Goal: Task Accomplishment & Management: Manage account settings

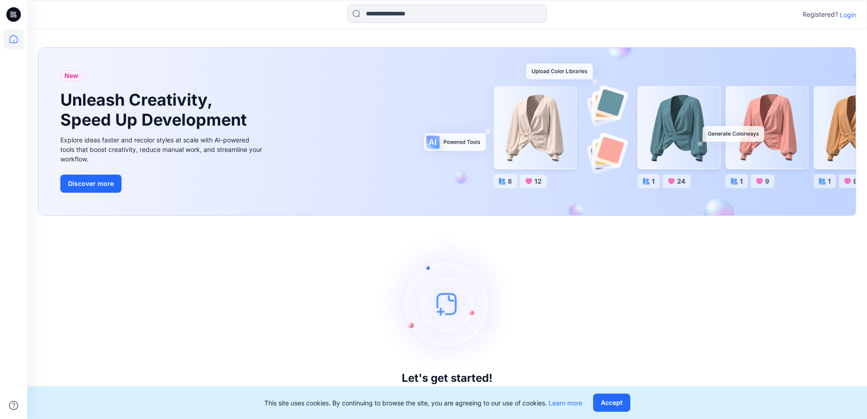
click at [858, 12] on div "Registered? Login" at bounding box center [446, 15] width 839 height 20
click at [851, 14] on p "Login" at bounding box center [847, 15] width 16 height 10
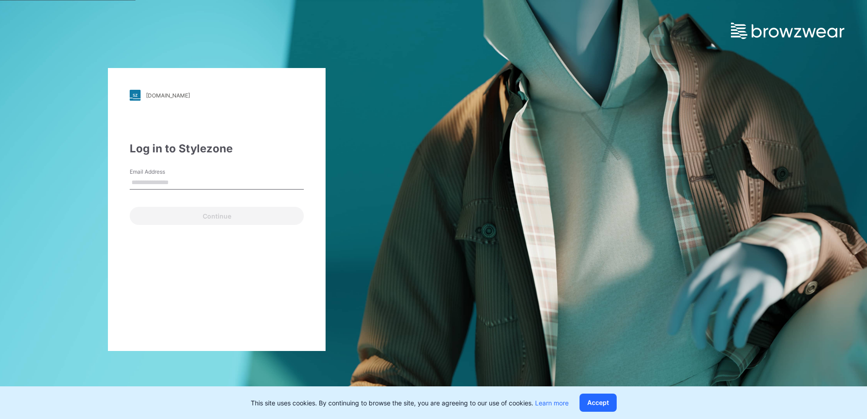
click at [178, 182] on input "Email Address" at bounding box center [217, 183] width 174 height 14
type input "******"
click at [156, 223] on div "Continue" at bounding box center [217, 214] width 174 height 22
drag, startPoint x: 191, startPoint y: 186, endPoint x: 53, endPoint y: 187, distance: 137.8
click at [53, 187] on div "walmart.stylezone.com Loading... Log in to Stylezone Email Address ****** Pleas…" at bounding box center [216, 209] width 433 height 419
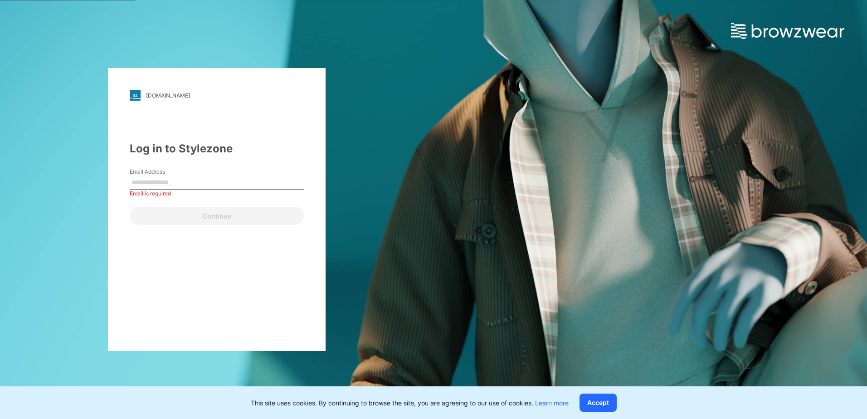
click at [165, 176] on input "Email Address" at bounding box center [217, 183] width 174 height 14
type input "**********"
drag, startPoint x: 123, startPoint y: 216, endPoint x: 175, endPoint y: 217, distance: 51.2
click at [124, 216] on div "**********" at bounding box center [217, 209] width 218 height 283
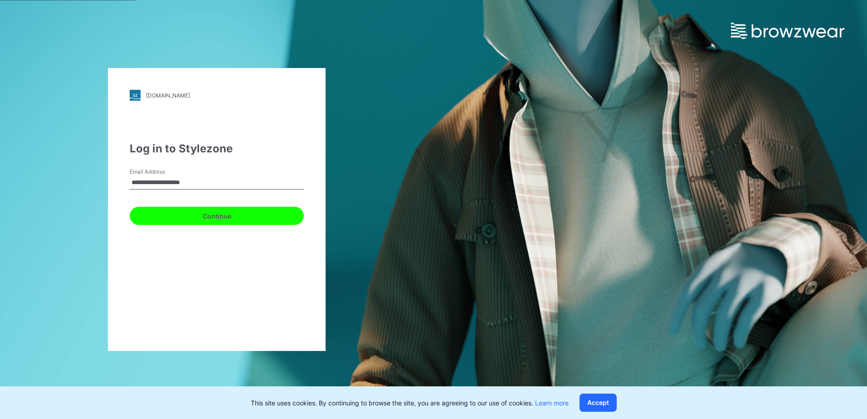
click at [175, 217] on button "Continue" at bounding box center [217, 216] width 174 height 18
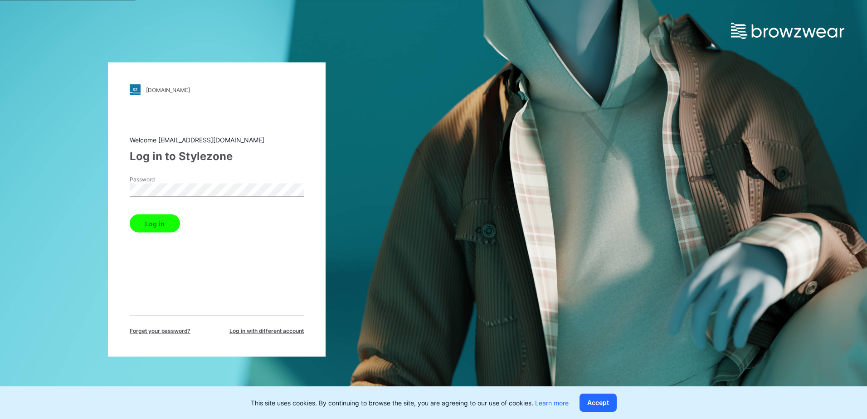
click at [166, 222] on button "Log in" at bounding box center [155, 223] width 50 height 18
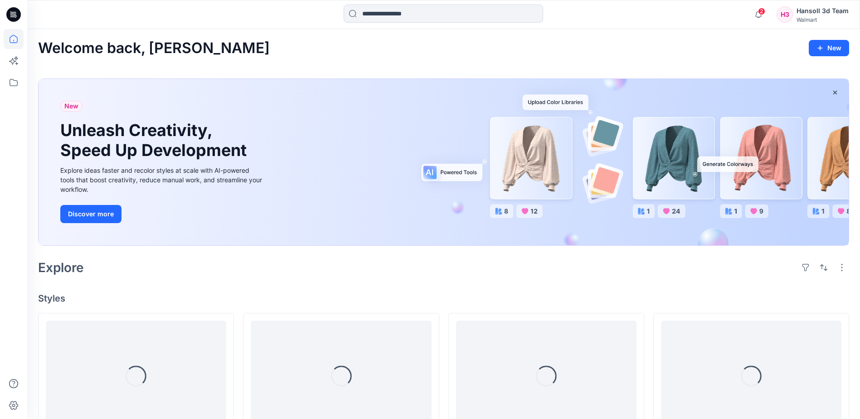
click at [417, 3] on div "2 Notifications Sarah An changed the status of TBA_ADM FC_FABRIC OPT(1)_AW CORE…" at bounding box center [443, 14] width 833 height 29
drag, startPoint x: 417, startPoint y: 3, endPoint x: 412, endPoint y: 10, distance: 8.8
click at [412, 10] on input at bounding box center [443, 14] width 199 height 18
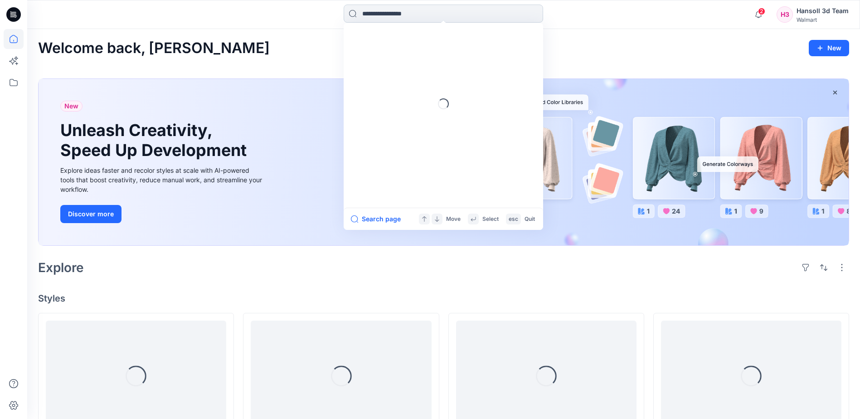
paste input "******"
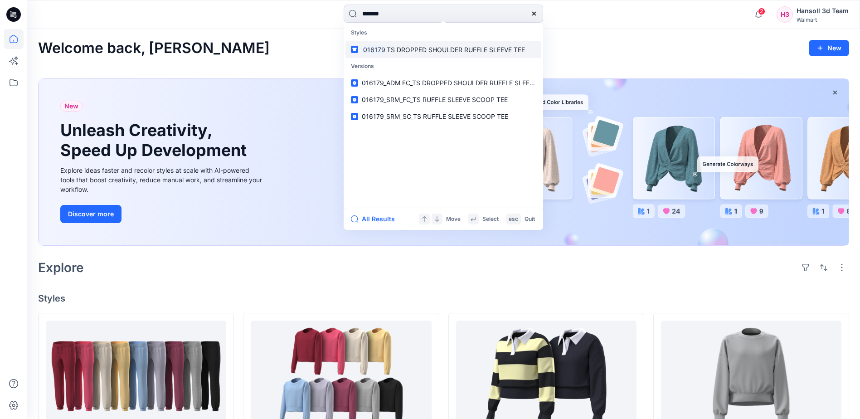
type input "******"
click at [400, 53] on span "TS DROPPED SHOULDER RUFFLE SLEEVE TEE" at bounding box center [456, 50] width 138 height 8
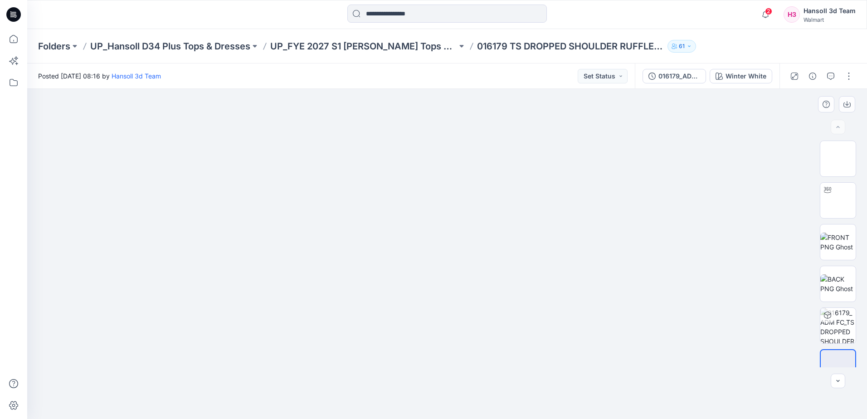
click at [707, 296] on div at bounding box center [446, 254] width 839 height 330
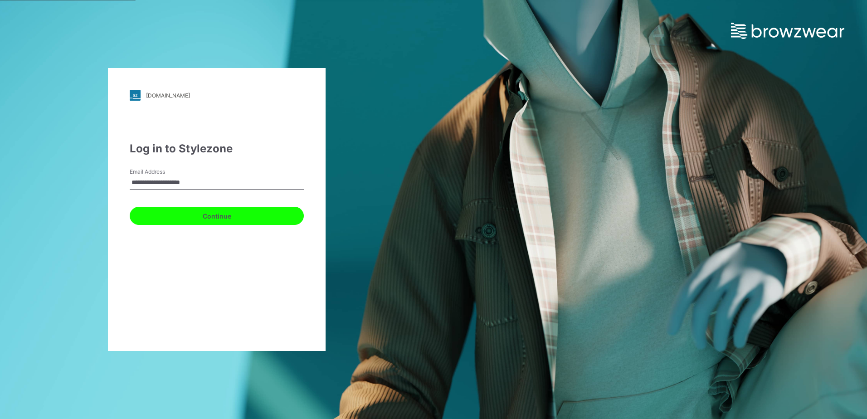
click at [222, 218] on button "Continue" at bounding box center [217, 216] width 174 height 18
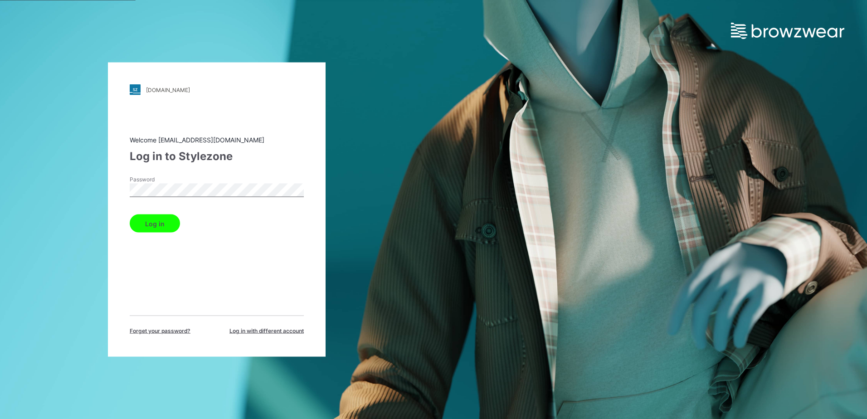
click at [169, 212] on div "Log in" at bounding box center [217, 222] width 174 height 22
click at [160, 219] on button "Log in" at bounding box center [155, 223] width 50 height 18
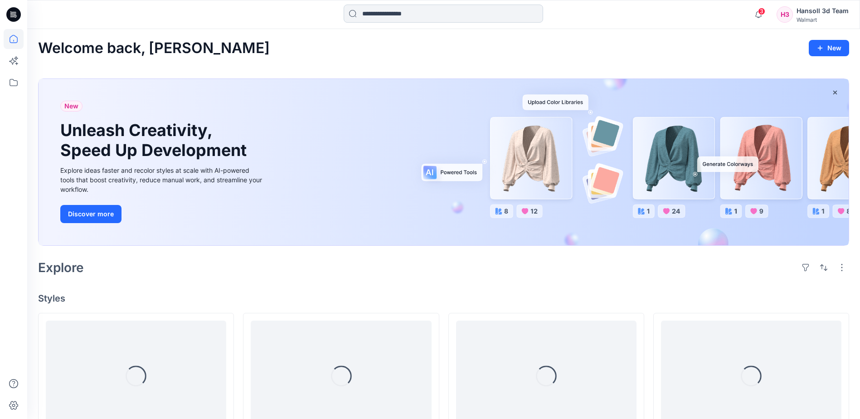
click at [444, 17] on input at bounding box center [443, 14] width 199 height 18
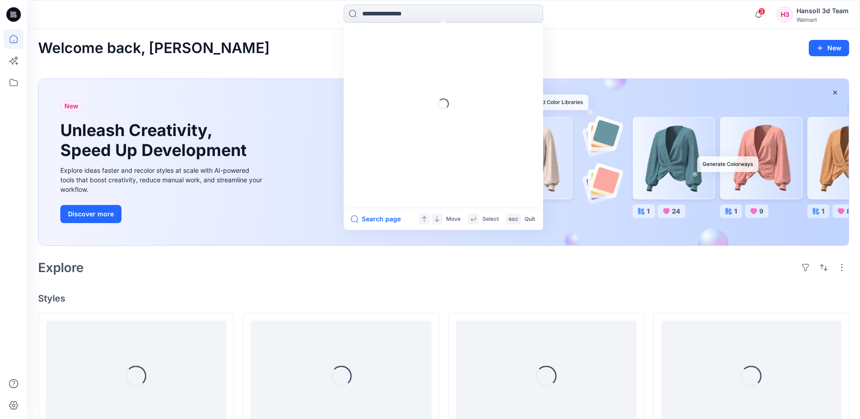
paste input "**********"
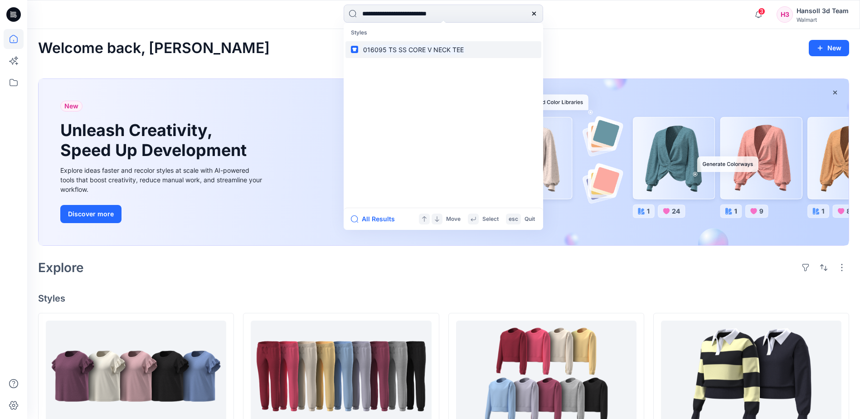
type input "**********"
click at [433, 48] on mark "016095 TS SS CORE V NECK TEE" at bounding box center [413, 49] width 103 height 10
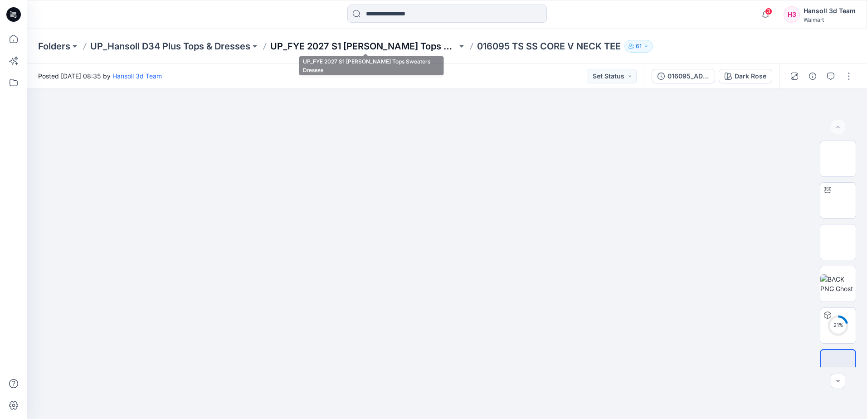
click at [392, 42] on p "UP_FYE 2027 S1 [PERSON_NAME] Tops Sweaters Dresses" at bounding box center [363, 46] width 187 height 13
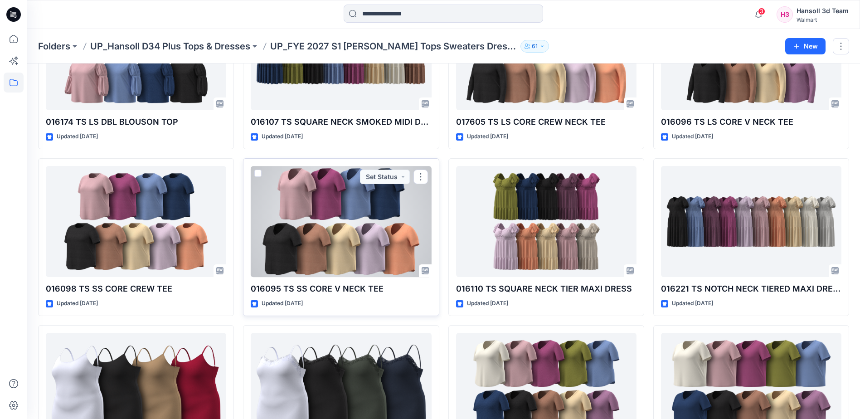
scroll to position [263, 0]
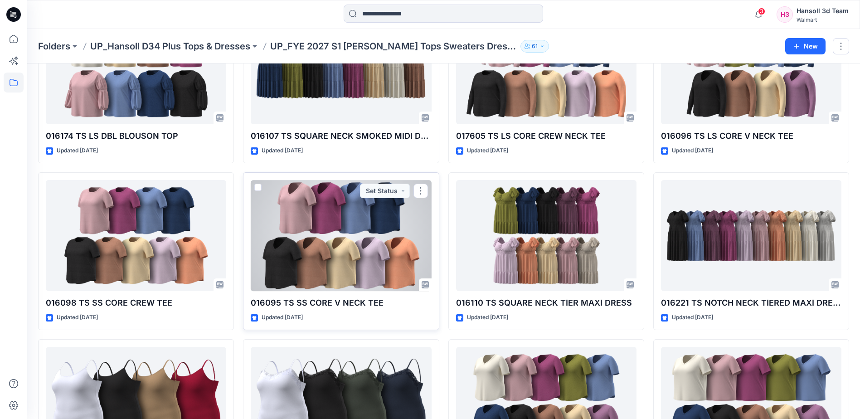
click at [320, 244] on div at bounding box center [341, 235] width 180 height 111
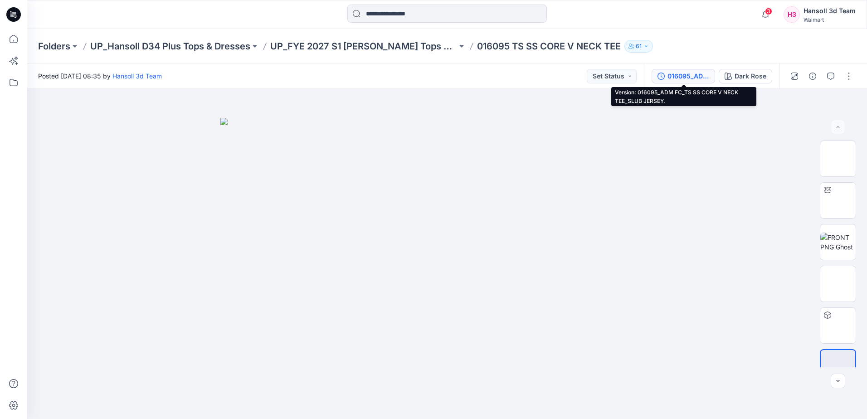
click at [692, 73] on div "016095_ADM FC_TS SS CORE V NECK TEE_SLUB JERSEY." at bounding box center [688, 76] width 42 height 10
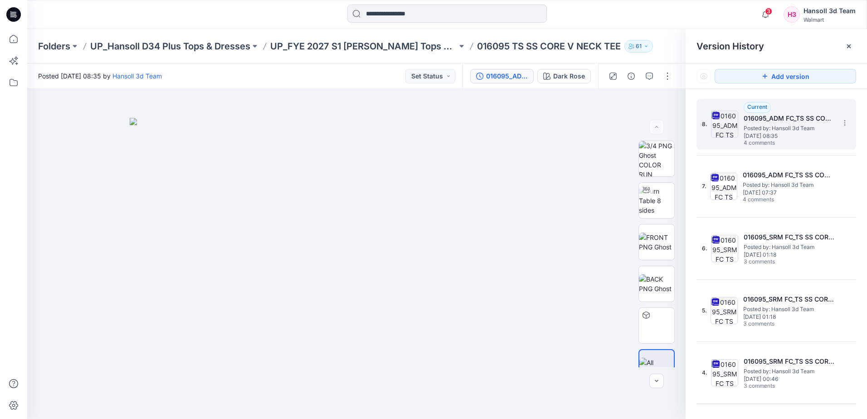
click at [785, 117] on h5 "016095_ADM FC_TS SS CORE V NECK TEE_SLUB JERSEY." at bounding box center [788, 118] width 91 height 11
click at [396, 165] on img at bounding box center [356, 268] width 453 height 301
click at [783, 11] on div "4 Notifications Your style 016179 TS DROPPED SHOULDER RUFFLE SLEEVE TEE has bee…" at bounding box center [805, 15] width 99 height 20
drag, startPoint x: 768, startPoint y: 12, endPoint x: 376, endPoint y: 102, distance: 402.3
click at [768, 12] on span "4" at bounding box center [768, 11] width 7 height 7
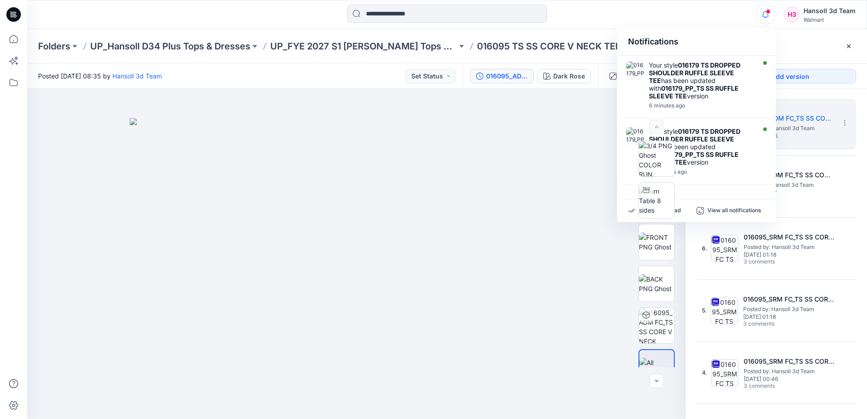
click at [656, 20] on div at bounding box center [447, 15] width 420 height 20
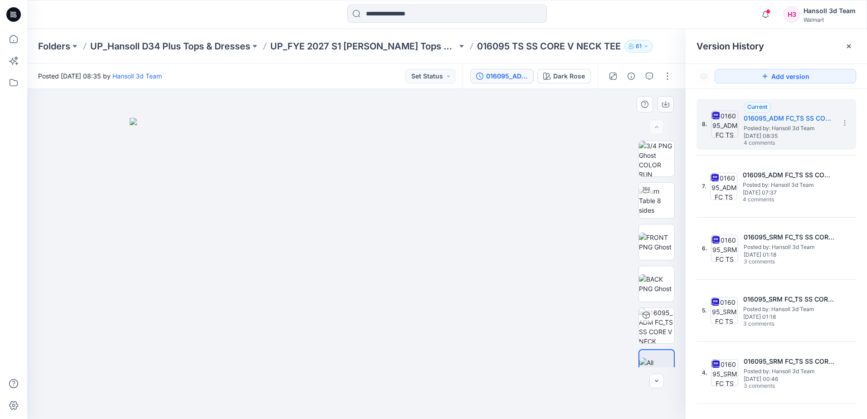
click at [485, 383] on img at bounding box center [356, 268] width 453 height 301
click at [325, 377] on img at bounding box center [356, 268] width 453 height 301
click at [327, 374] on img at bounding box center [356, 268] width 453 height 301
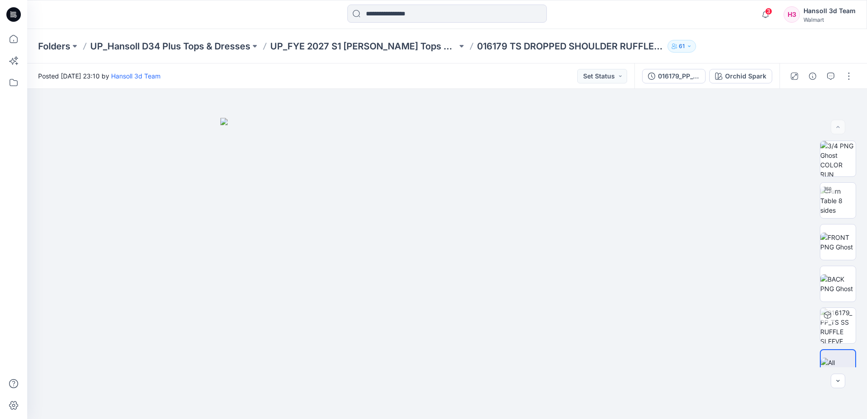
click at [304, 15] on div at bounding box center [447, 15] width 420 height 20
drag, startPoint x: 424, startPoint y: 286, endPoint x: 423, endPoint y: 308, distance: 21.8
click at [424, 118] on img at bounding box center [446, 118] width 453 height 0
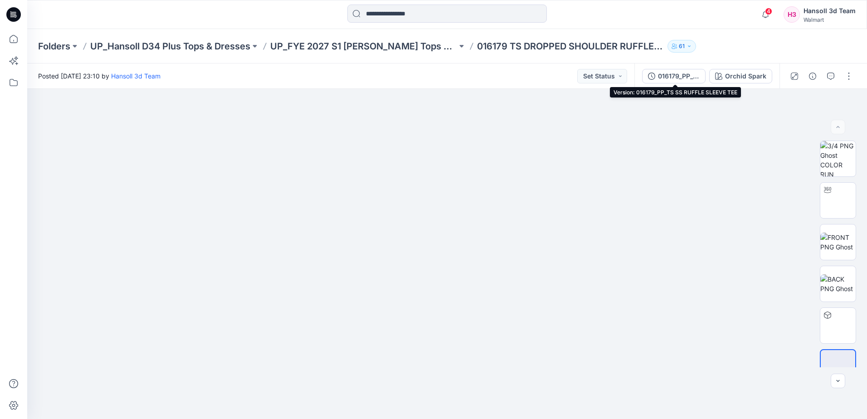
drag, startPoint x: 687, startPoint y: 74, endPoint x: 690, endPoint y: 91, distance: 17.1
click at [687, 74] on div "016179_PP_TS SS RUFFLE SLEEVE TEE" at bounding box center [679, 76] width 42 height 10
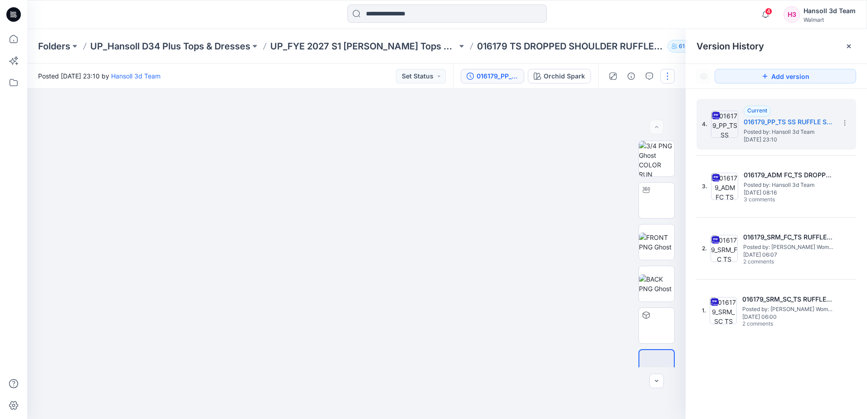
click at [669, 77] on button "button" at bounding box center [667, 76] width 15 height 15
click at [621, 118] on button "Edit" at bounding box center [628, 122] width 83 height 17
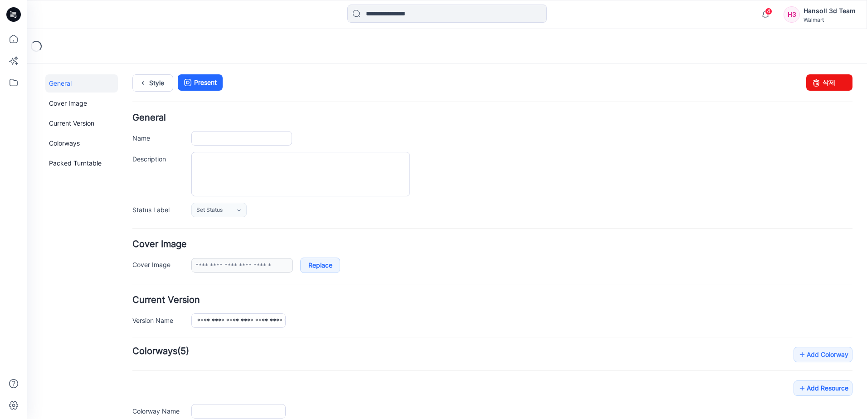
type input "**********"
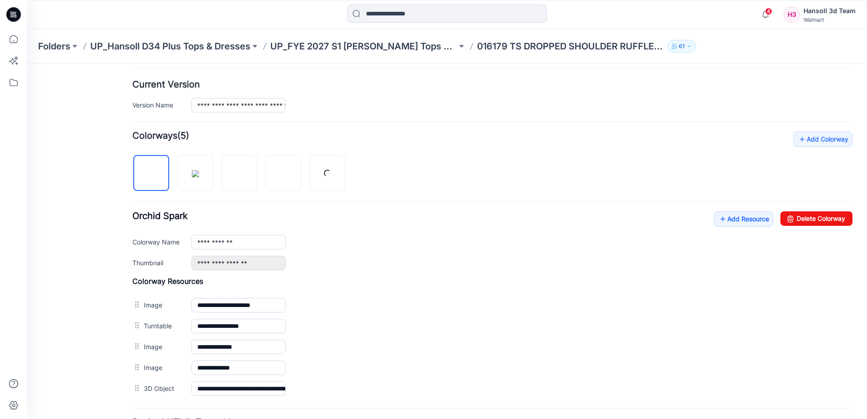
scroll to position [227, 0]
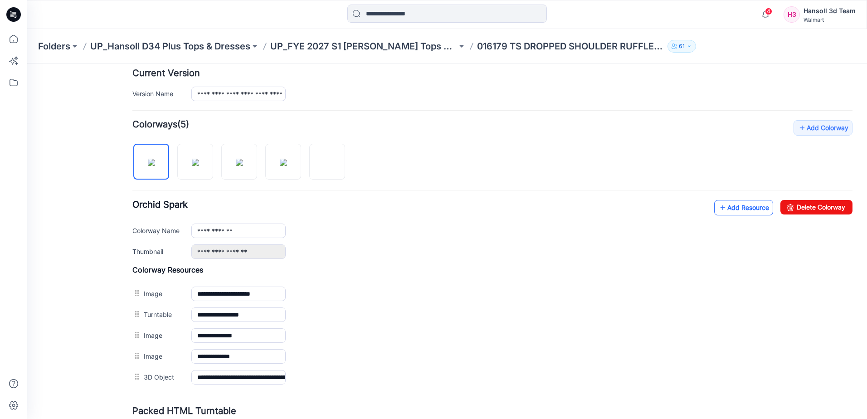
click at [742, 210] on link "Add Resource" at bounding box center [743, 207] width 59 height 15
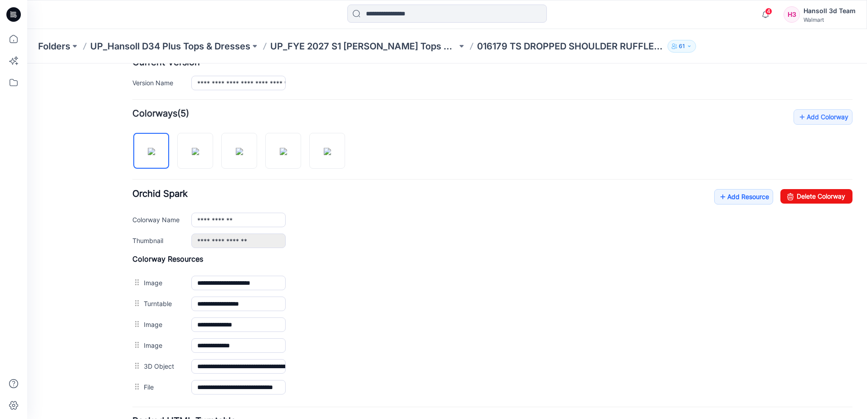
scroll to position [317, 0]
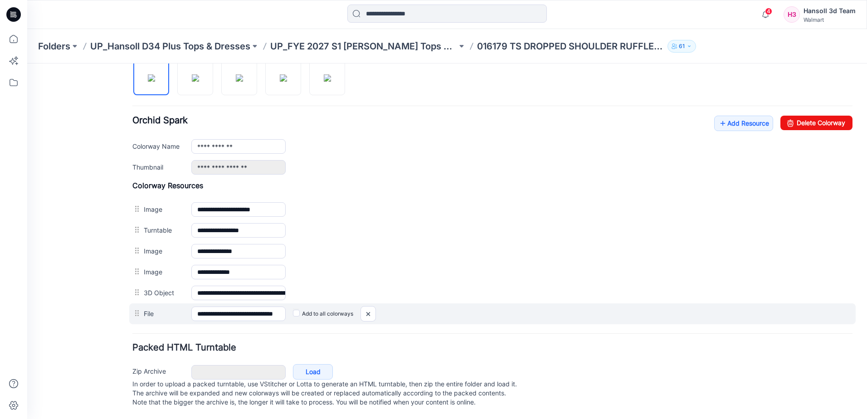
click at [27, 63] on div "Add to all colorways" at bounding box center [27, 63] width 0 height 0
click at [27, 63] on label "Add to all colorways" at bounding box center [27, 63] width 0 height 0
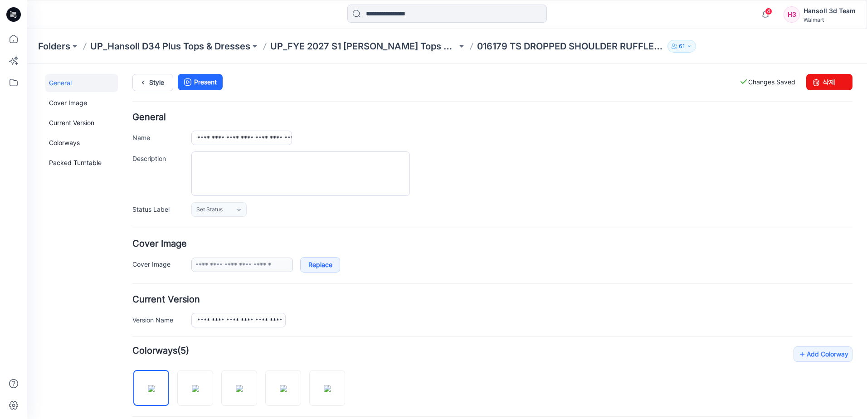
scroll to position [0, 0]
drag, startPoint x: 140, startPoint y: 85, endPoint x: 145, endPoint y: 88, distance: 5.5
click at [141, 86] on icon at bounding box center [142, 83] width 13 height 16
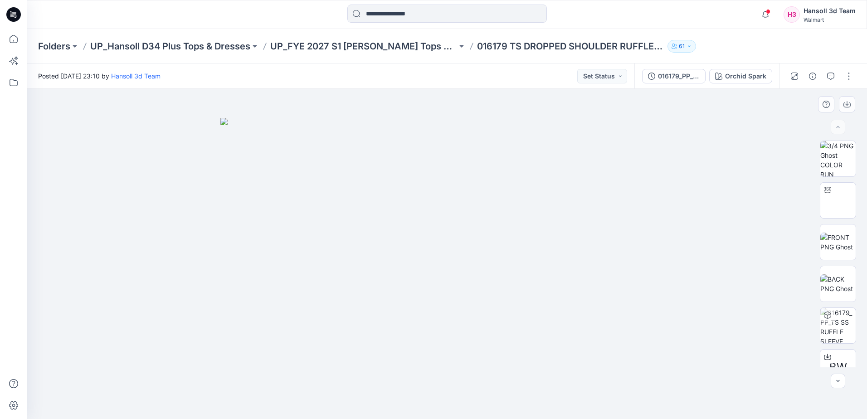
drag, startPoint x: 346, startPoint y: 109, endPoint x: 358, endPoint y: 96, distance: 17.3
click at [347, 109] on div at bounding box center [446, 254] width 839 height 330
click at [414, 17] on input at bounding box center [446, 14] width 199 height 18
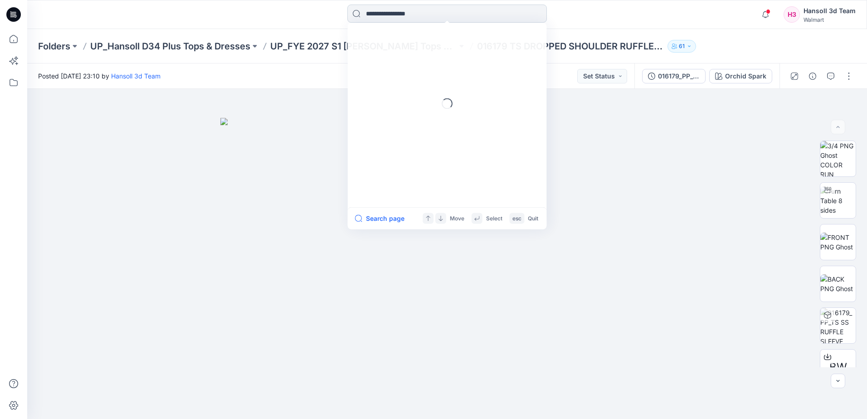
paste input "**********"
type input "**********"
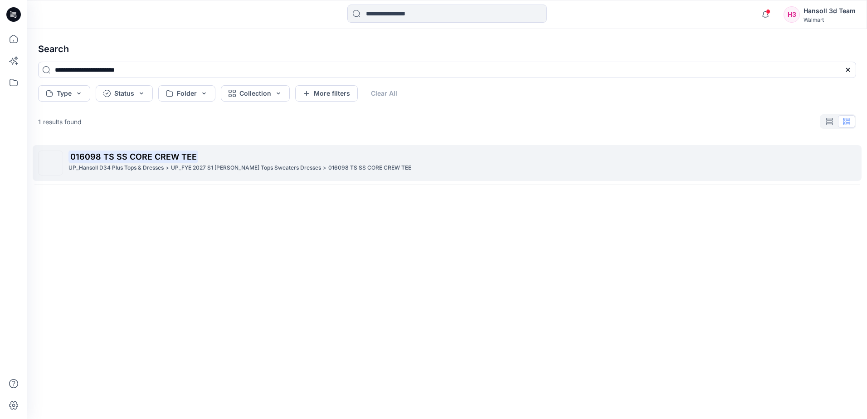
click at [81, 172] on p "UP_Hansoll D34 Plus Tops & Dresses" at bounding box center [115, 168] width 95 height 10
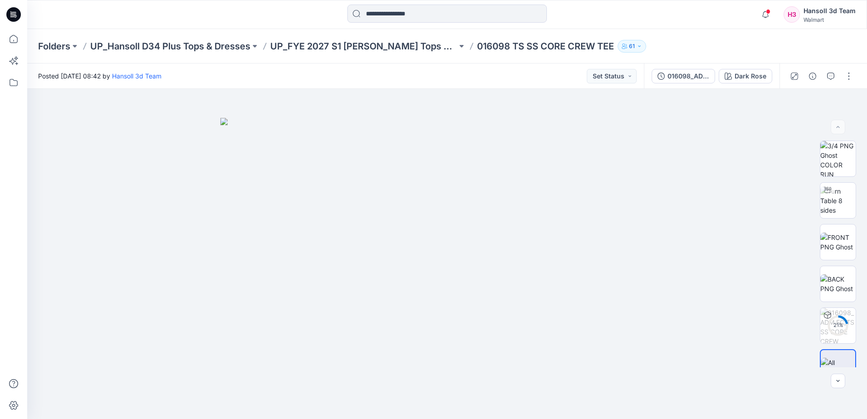
click at [282, 69] on div "Posted Monday, May 12, 2025 08:42 by Hansoll 3d Team Set Status" at bounding box center [335, 75] width 616 height 25
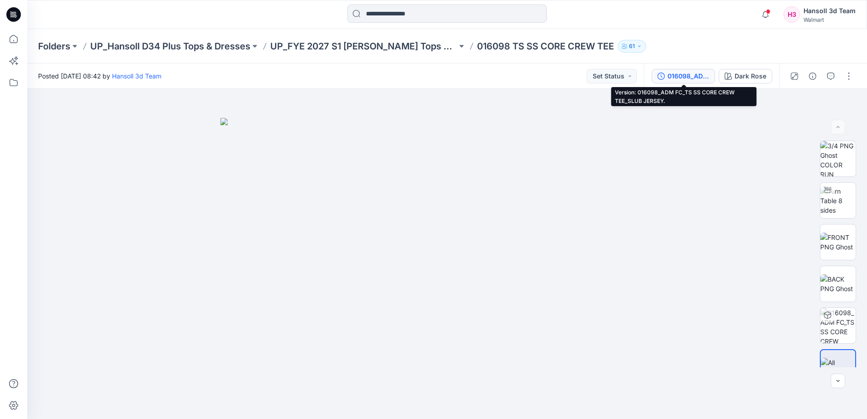
click at [694, 78] on div "016098_ADM FC_TS SS CORE CREW TEE_SLUB JERSEY." at bounding box center [688, 76] width 42 height 10
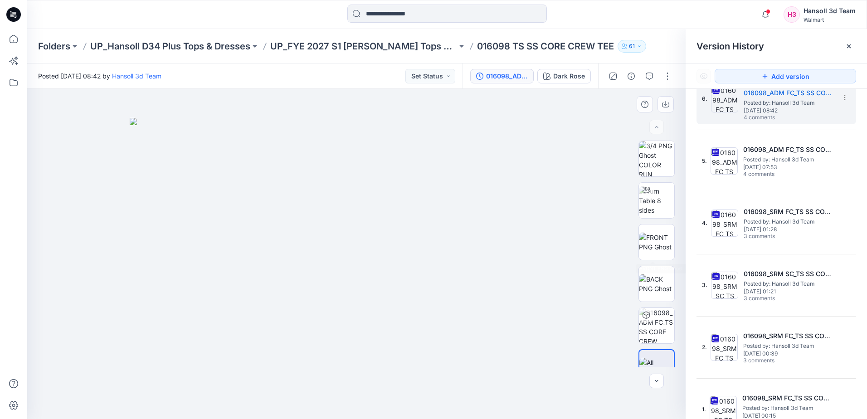
scroll to position [38, 0]
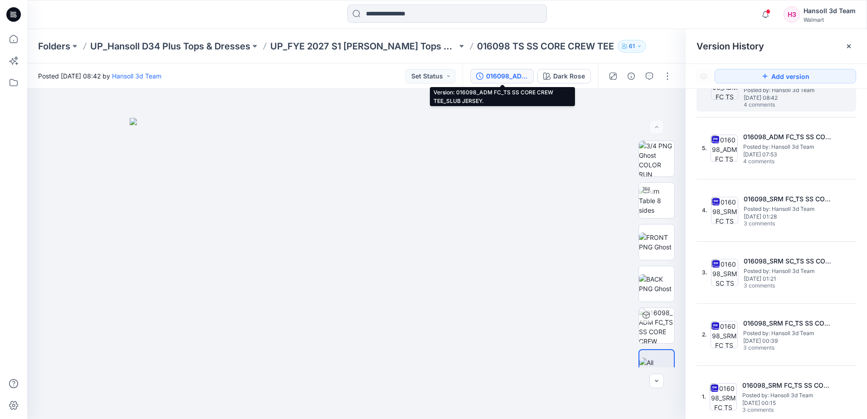
click at [341, 77] on div "Posted Monday, May 12, 2025 08:42 by Hansoll 3d Team Set Status" at bounding box center [244, 75] width 435 height 25
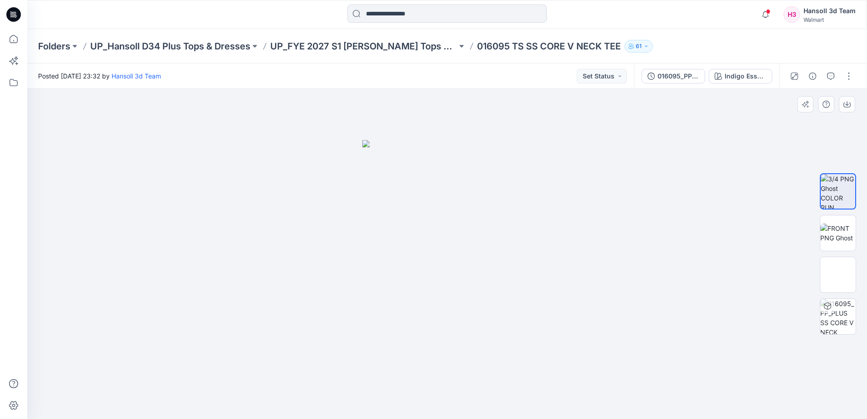
click at [266, 205] on div at bounding box center [446, 254] width 839 height 330
click at [388, 251] on img at bounding box center [447, 279] width 170 height 279
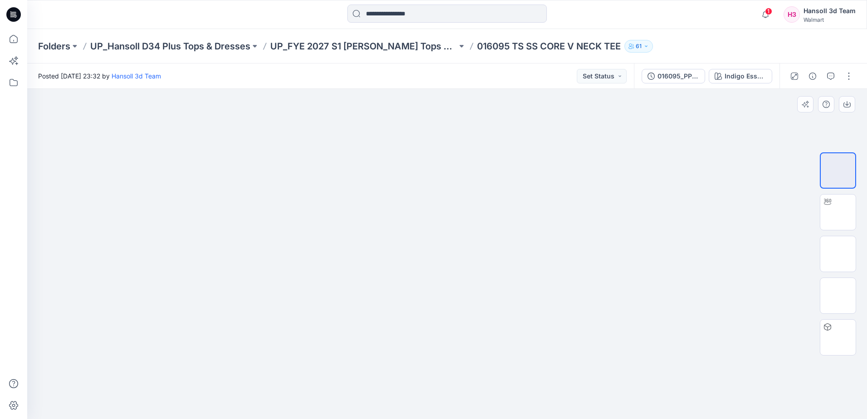
click at [386, 140] on img at bounding box center [447, 140] width 170 height 0
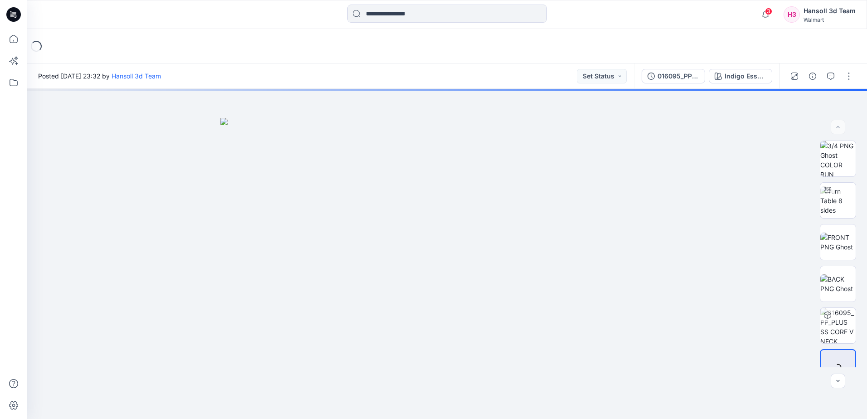
click at [471, 67] on div "Posted Wednesday, September 03, 2025 23:32 by Hansoll 3d Team Set Status" at bounding box center [330, 75] width 606 height 25
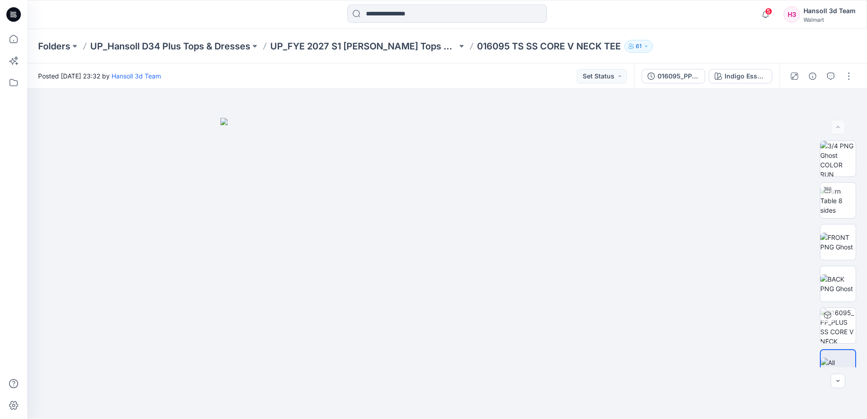
click at [337, 64] on div "Posted Wednesday, September 03, 2025 23:32 by Hansoll 3d Team Set Status" at bounding box center [330, 75] width 606 height 25
click at [596, 284] on img at bounding box center [446, 268] width 453 height 301
click at [729, 80] on div "Indigo Essence" at bounding box center [745, 76] width 42 height 10
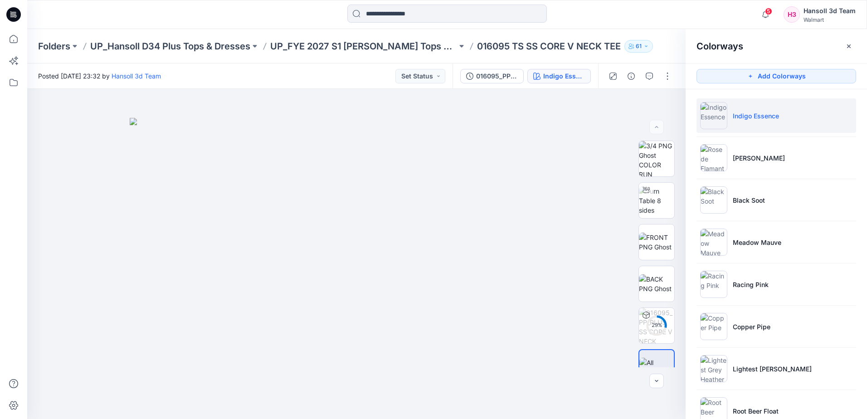
scroll to position [68, 0]
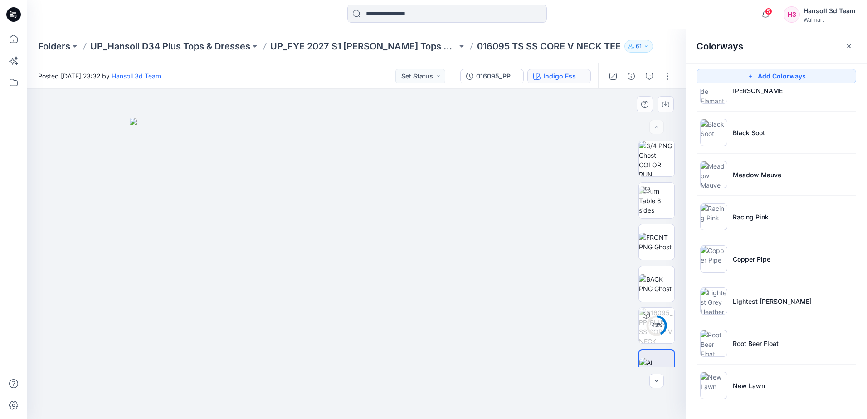
click at [540, 356] on img at bounding box center [356, 268] width 453 height 301
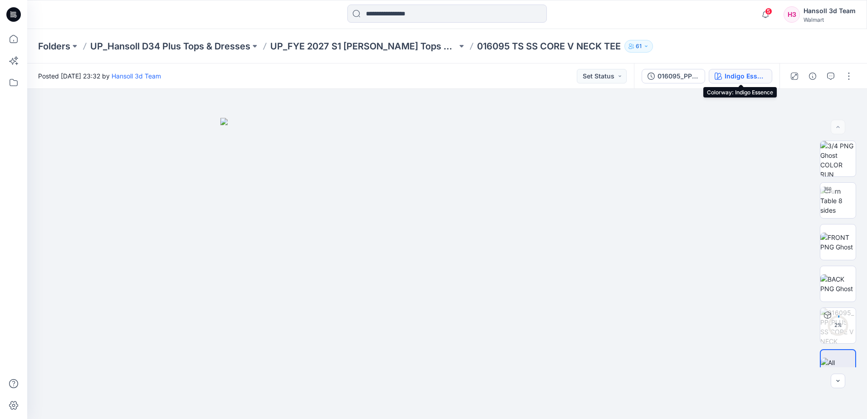
click at [748, 79] on div "Indigo Essence" at bounding box center [745, 76] width 42 height 10
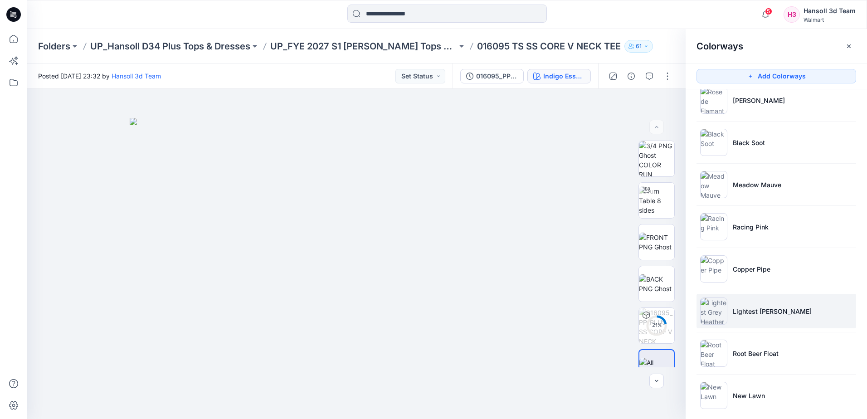
scroll to position [68, 0]
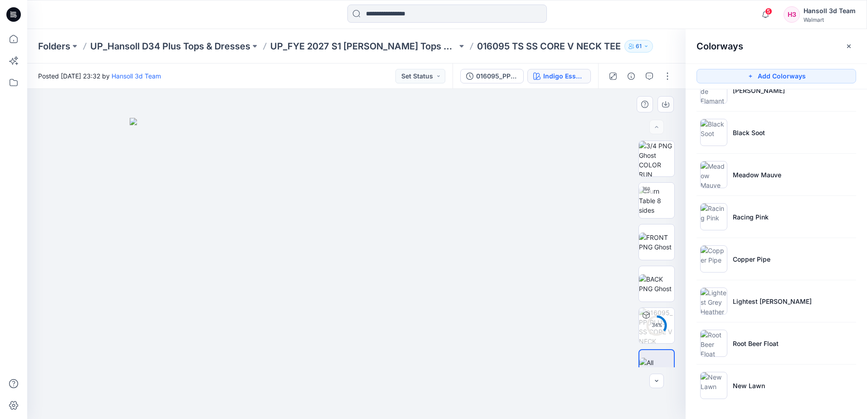
click at [488, 276] on img at bounding box center [356, 268] width 453 height 301
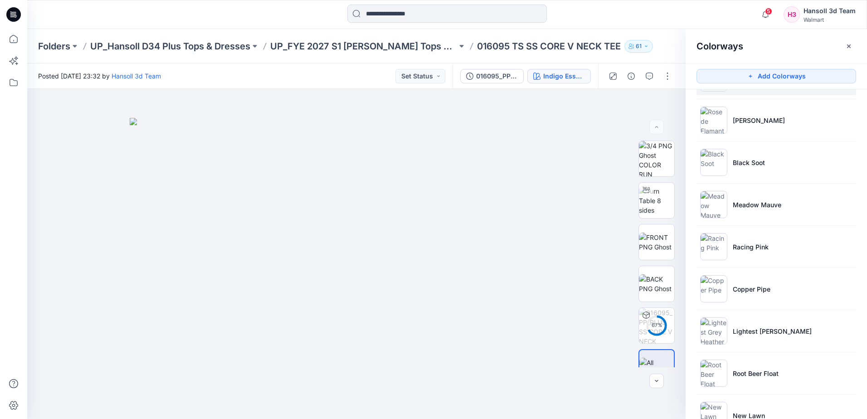
scroll to position [22, 0]
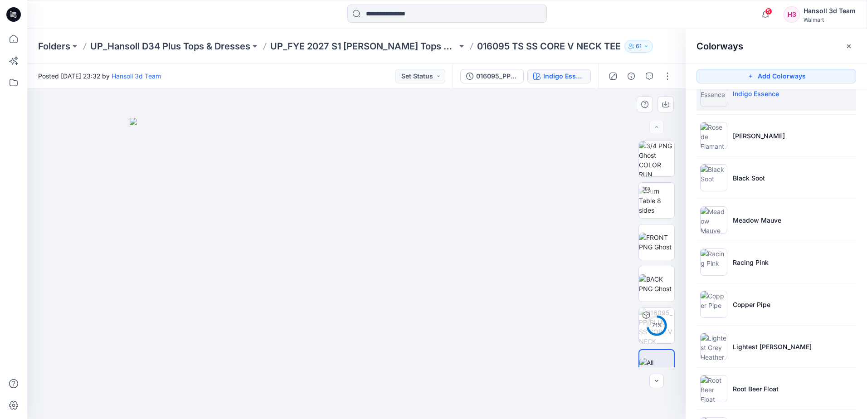
drag, startPoint x: 329, startPoint y: 148, endPoint x: 310, endPoint y: 140, distance: 21.0
click at [325, 148] on img at bounding box center [356, 268] width 453 height 301
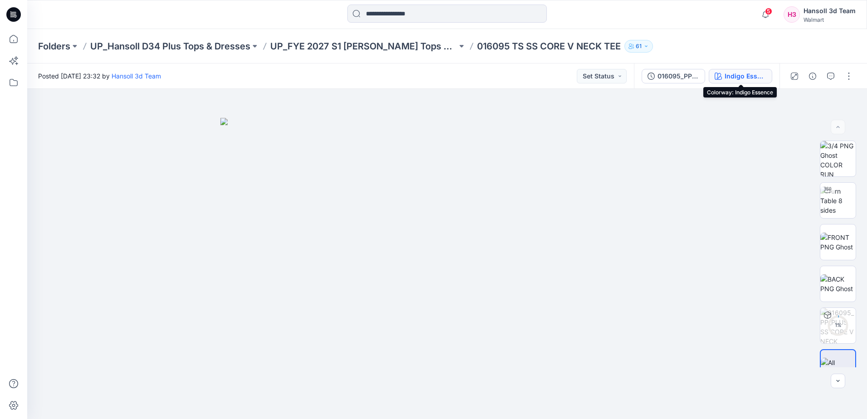
click at [753, 73] on div "Indigo Essence" at bounding box center [745, 76] width 42 height 10
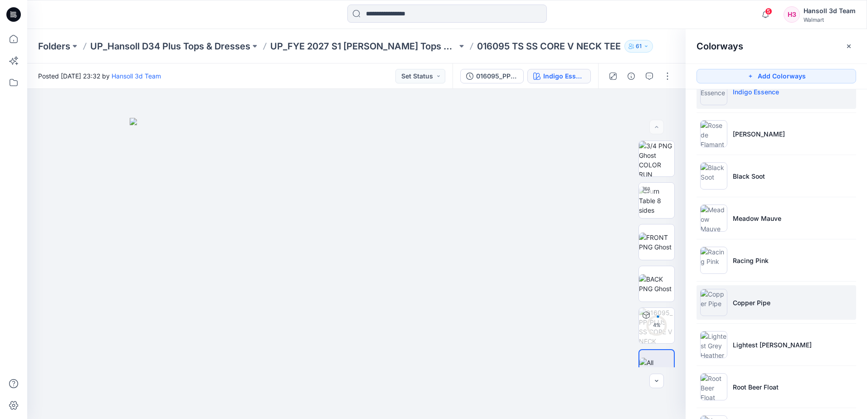
scroll to position [68, 0]
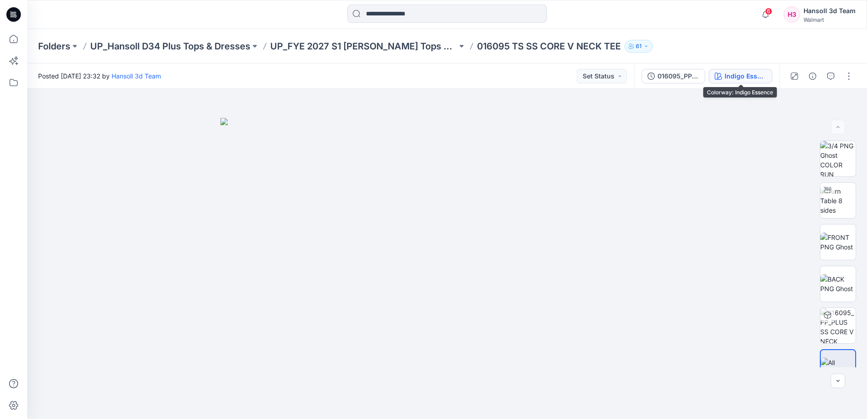
click at [759, 78] on div "Indigo Essence" at bounding box center [745, 76] width 42 height 10
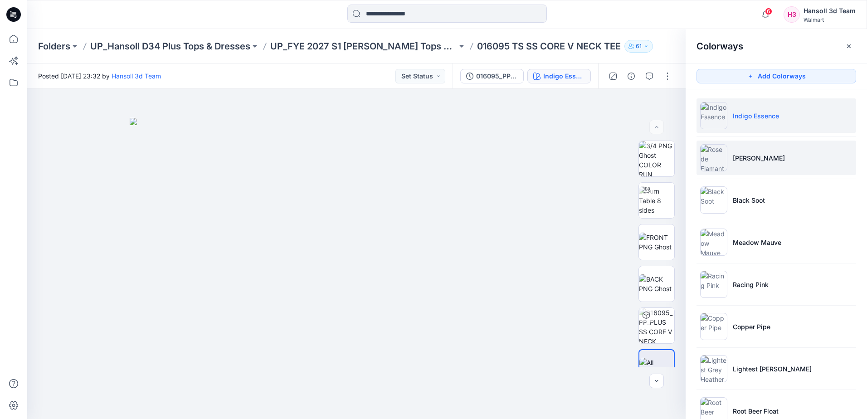
click at [777, 157] on p "[PERSON_NAME]" at bounding box center [758, 158] width 52 height 10
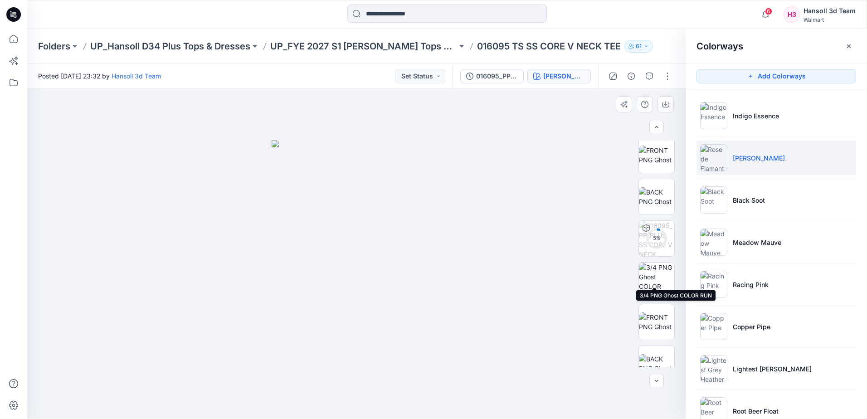
scroll to position [143, 0]
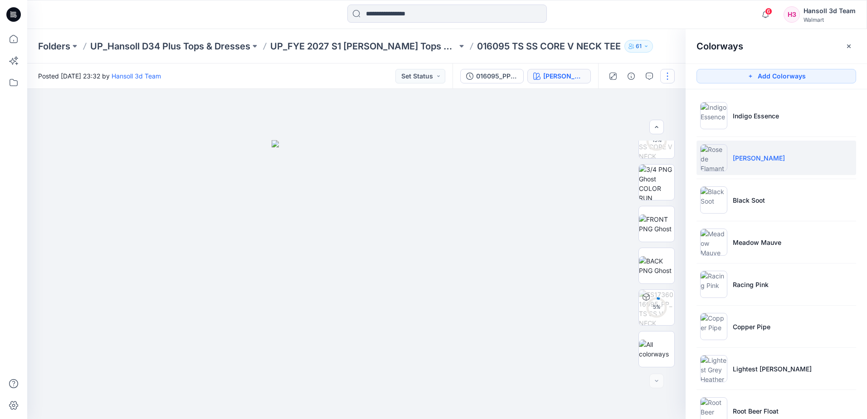
click at [665, 76] on button "button" at bounding box center [667, 76] width 15 height 15
click at [622, 125] on button "Edit" at bounding box center [628, 122] width 83 height 17
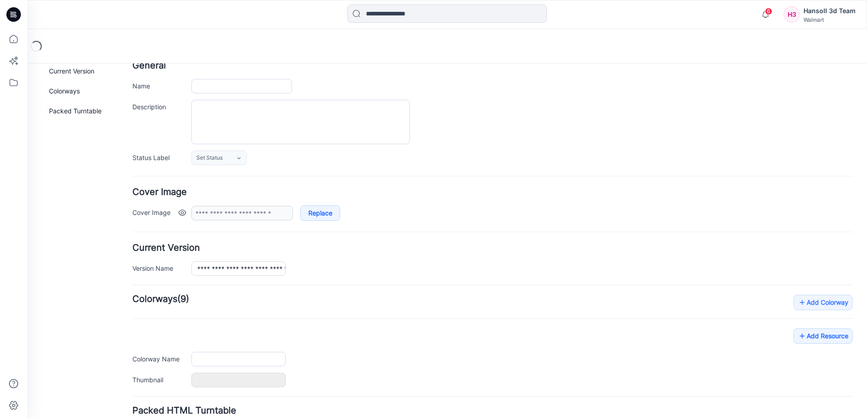
scroll to position [19, 0]
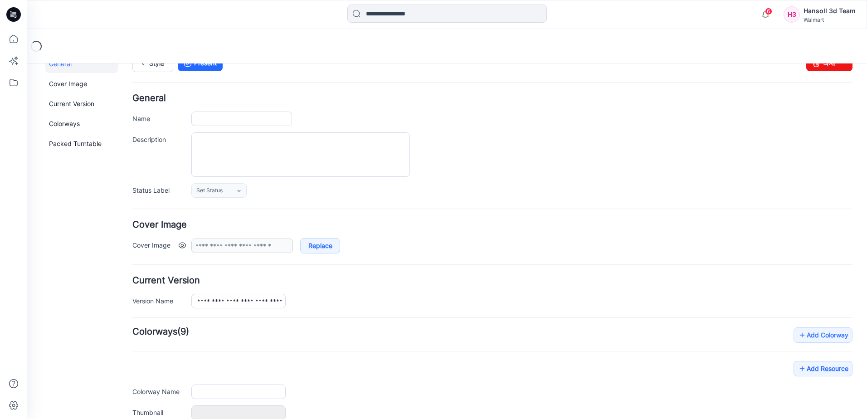
type input "**********"
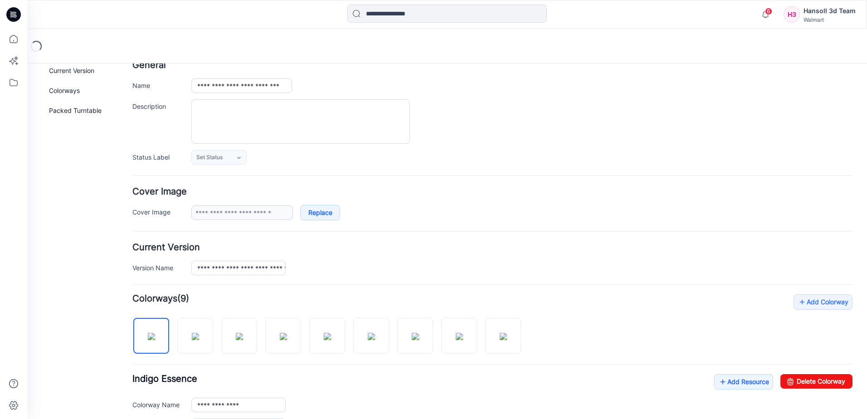
scroll to position [181, 0]
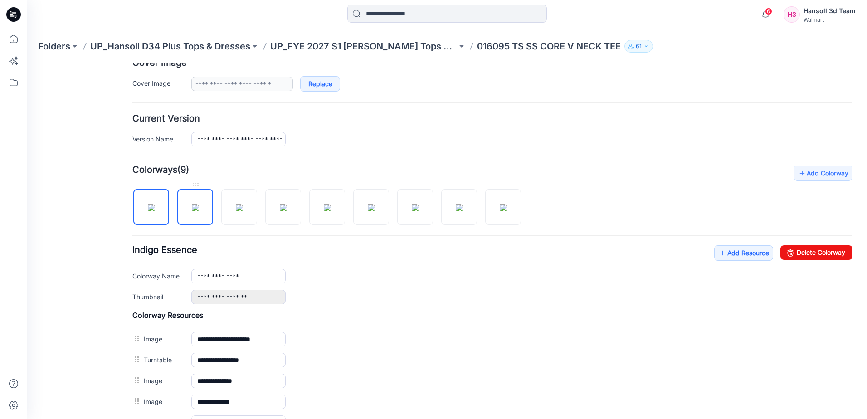
drag, startPoint x: 200, startPoint y: 207, endPoint x: 203, endPoint y: 216, distance: 9.9
click at [199, 207] on img at bounding box center [195, 207] width 7 height 7
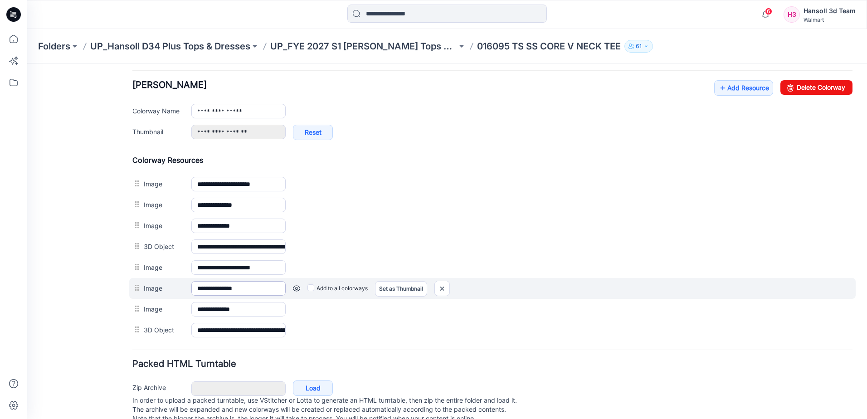
scroll to position [363, 0]
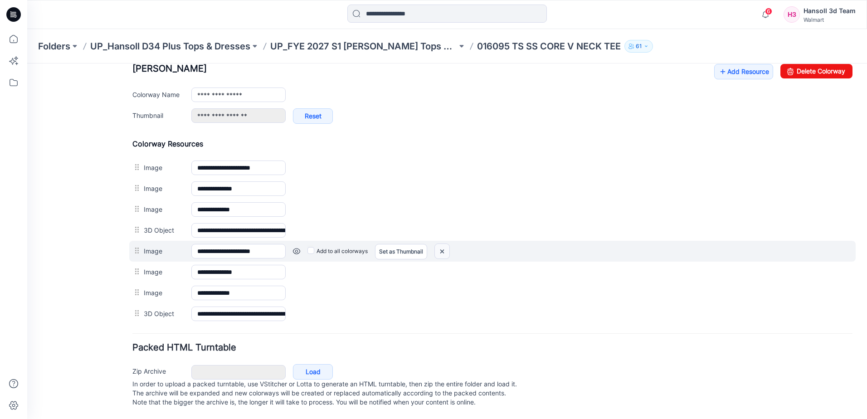
click at [27, 63] on img at bounding box center [27, 63] width 0 height 0
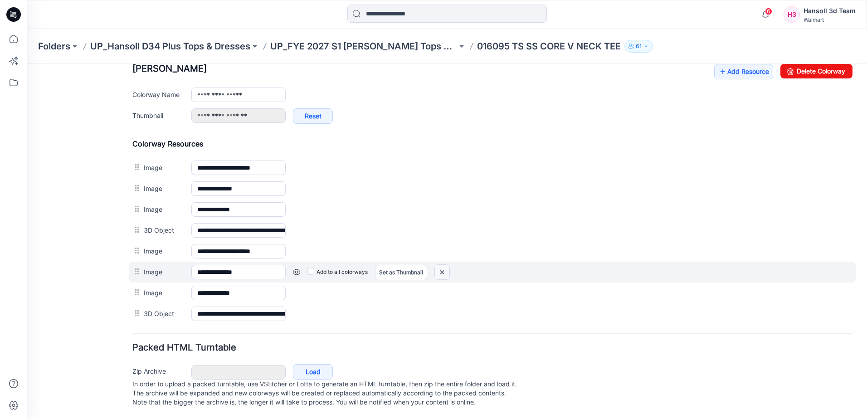
drag, startPoint x: 446, startPoint y: 271, endPoint x: 510, endPoint y: 84, distance: 198.1
click at [27, 63] on img at bounding box center [27, 63] width 0 height 0
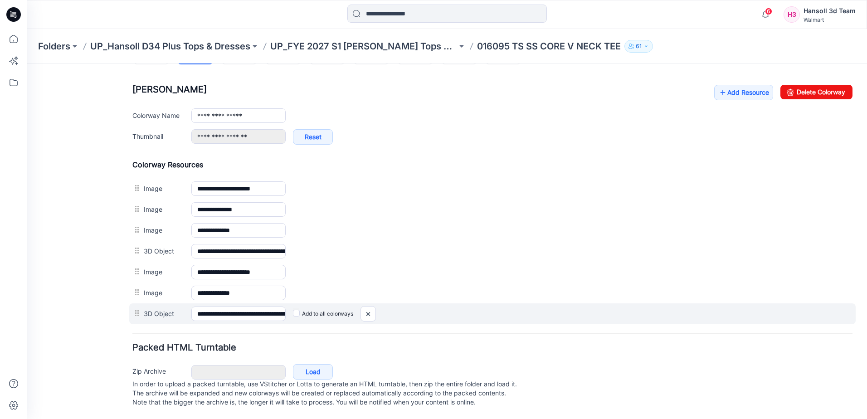
scroll to position [351, 0]
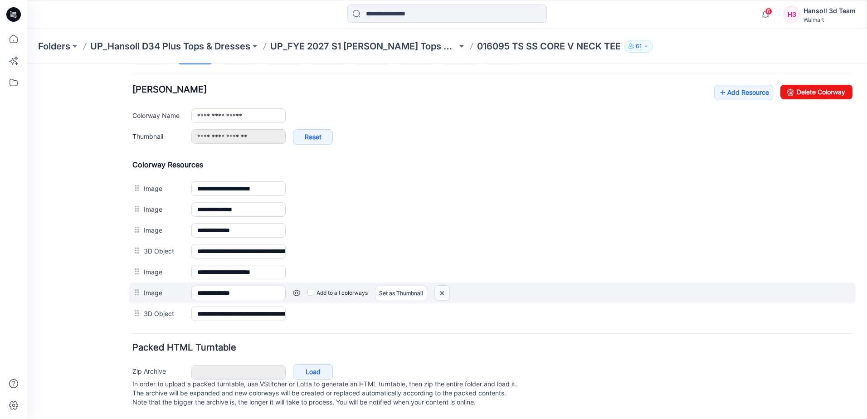
click at [27, 63] on img at bounding box center [27, 63] width 0 height 0
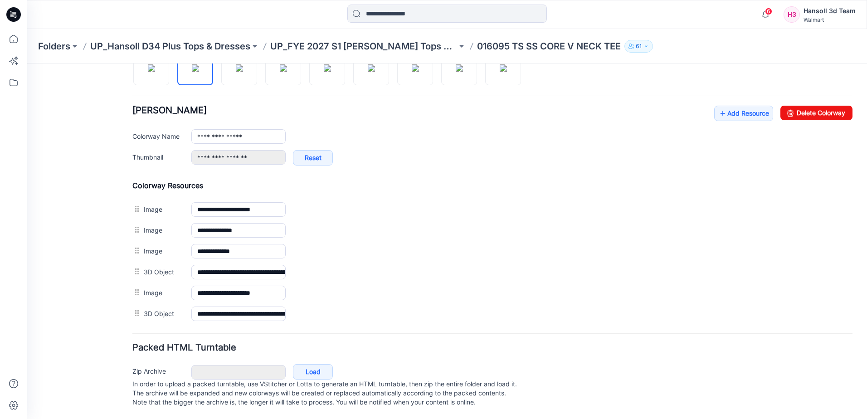
scroll to position [330, 0]
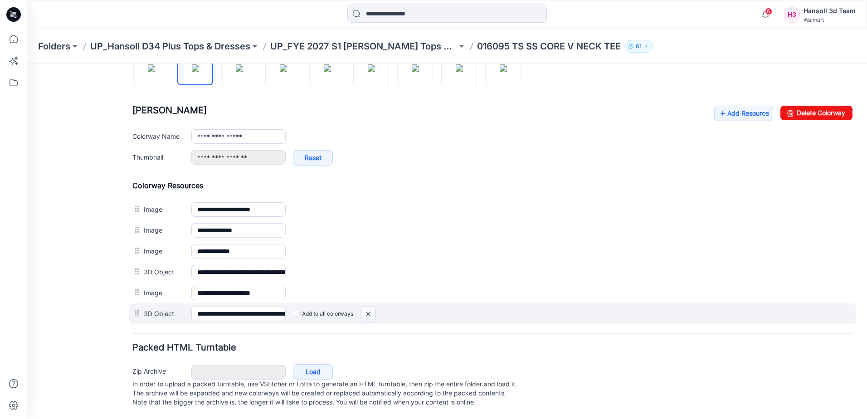
click at [27, 63] on img at bounding box center [27, 63] width 0 height 0
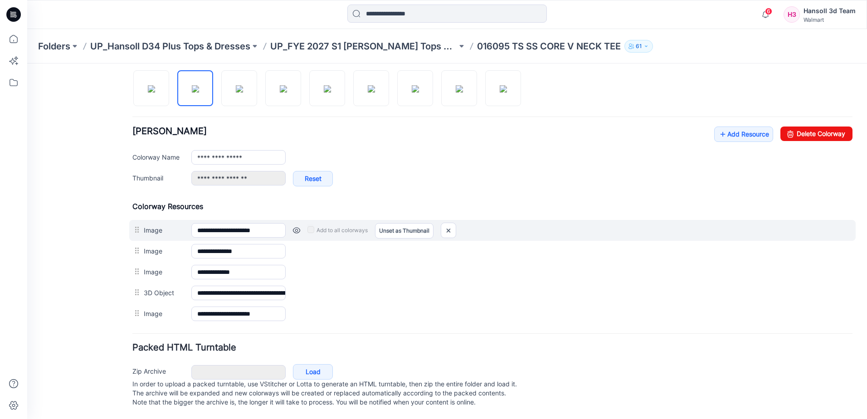
scroll to position [309, 0]
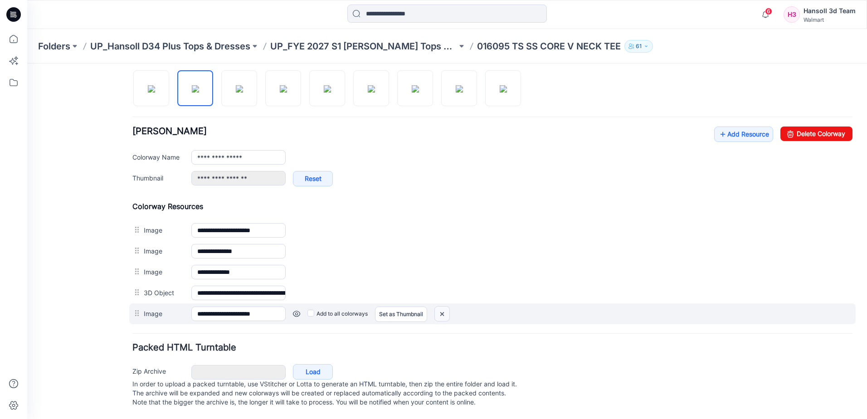
click at [27, 63] on img at bounding box center [27, 63] width 0 height 0
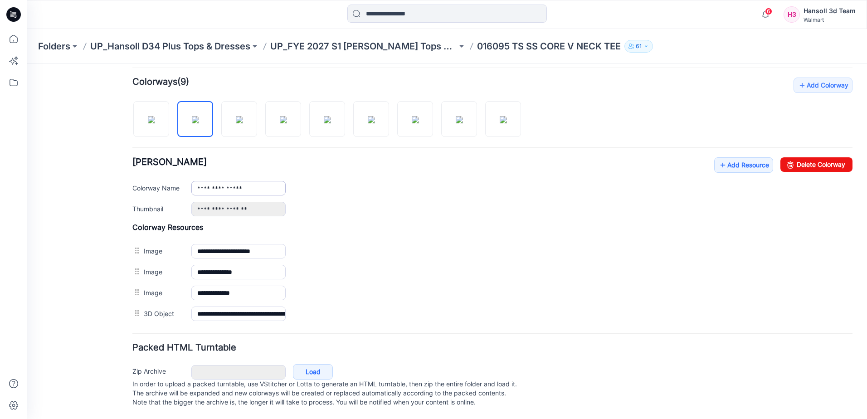
scroll to position [278, 0]
click at [247, 181] on input "**********" at bounding box center [238, 188] width 94 height 15
click at [208, 187] on div "**********" at bounding box center [492, 186] width 720 height 59
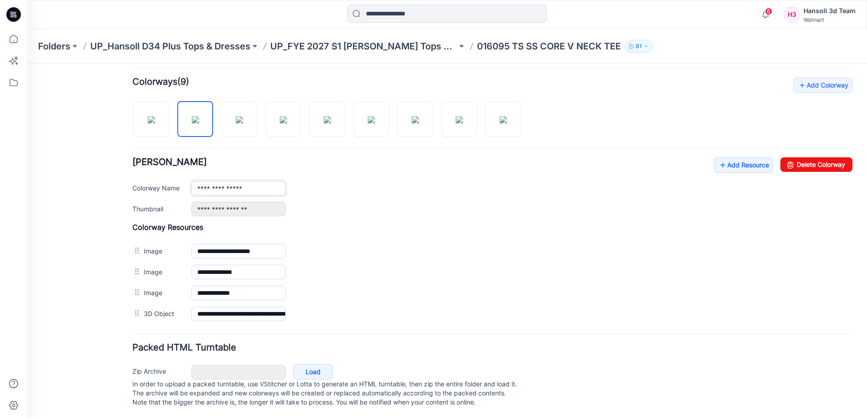
click at [230, 183] on input "**********" at bounding box center [238, 188] width 94 height 15
drag, startPoint x: 273, startPoint y: 183, endPoint x: 30, endPoint y: 177, distance: 242.6
click at [30, 177] on div "**********" at bounding box center [441, 106] width 829 height 625
type input "*"
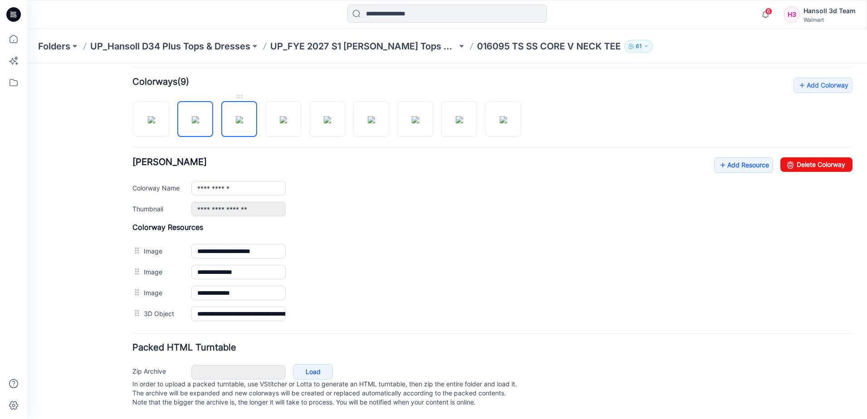
click at [237, 127] on link at bounding box center [239, 119] width 36 height 36
click at [280, 116] on img at bounding box center [283, 119] width 7 height 7
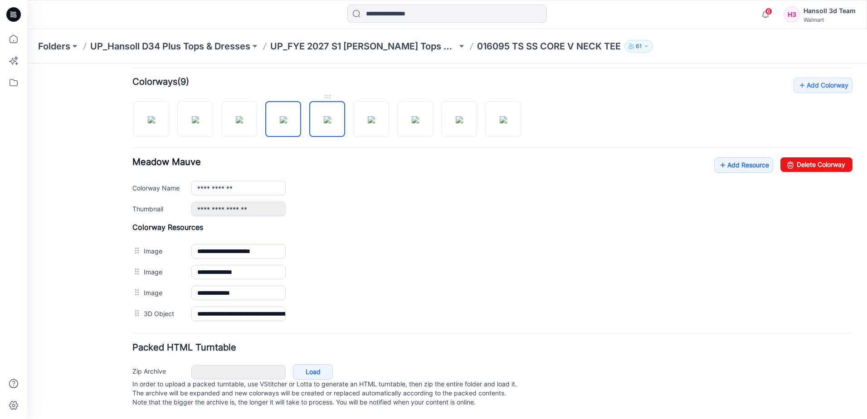
click at [324, 116] on img at bounding box center [327, 119] width 7 height 7
drag, startPoint x: 320, startPoint y: 118, endPoint x: 330, endPoint y: 119, distance: 10.0
click at [324, 118] on img at bounding box center [327, 119] width 7 height 7
click at [375, 119] on img at bounding box center [371, 119] width 7 height 7
click at [419, 118] on img at bounding box center [415, 119] width 7 height 7
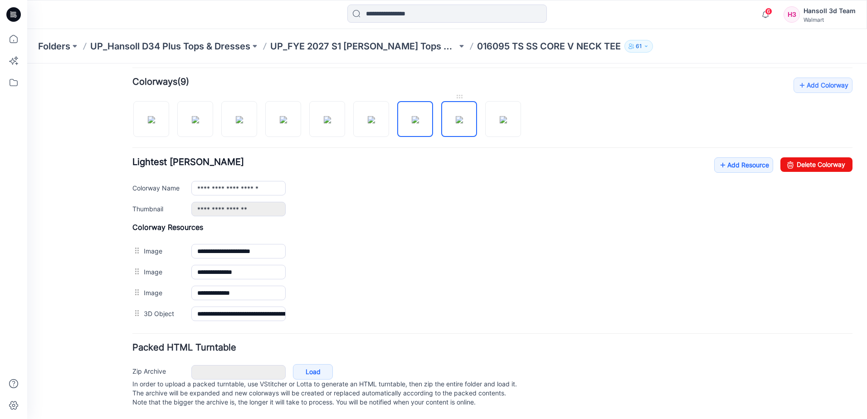
click at [459, 118] on img at bounding box center [459, 119] width 7 height 7
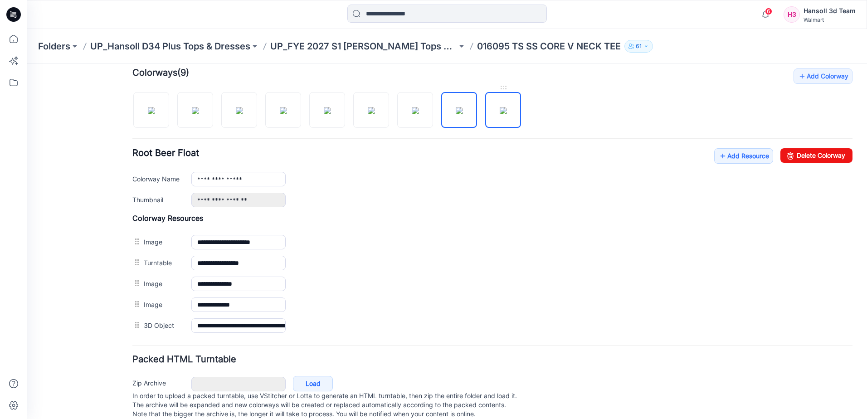
click at [502, 114] on img at bounding box center [502, 110] width 7 height 7
type input "********"
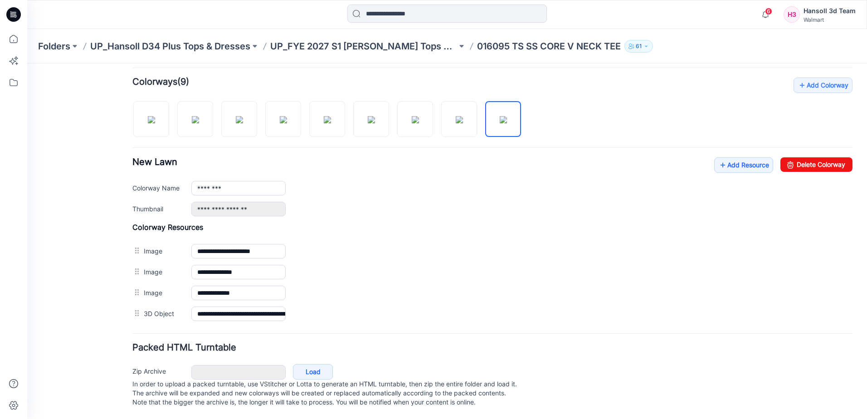
click at [544, 181] on div "********" at bounding box center [521, 188] width 661 height 15
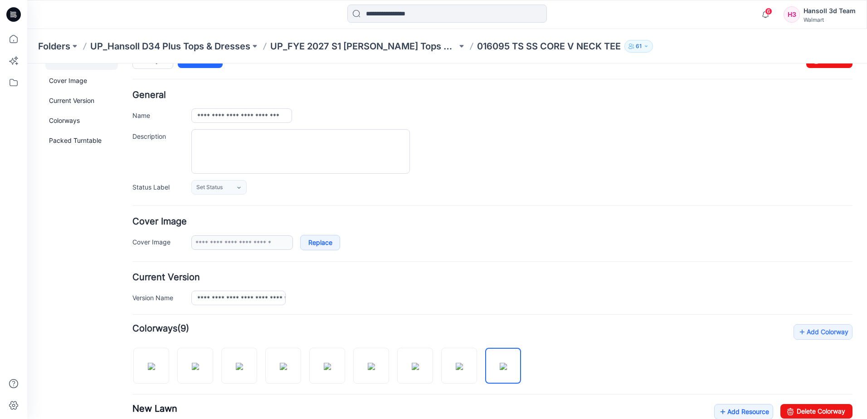
scroll to position [0, 0]
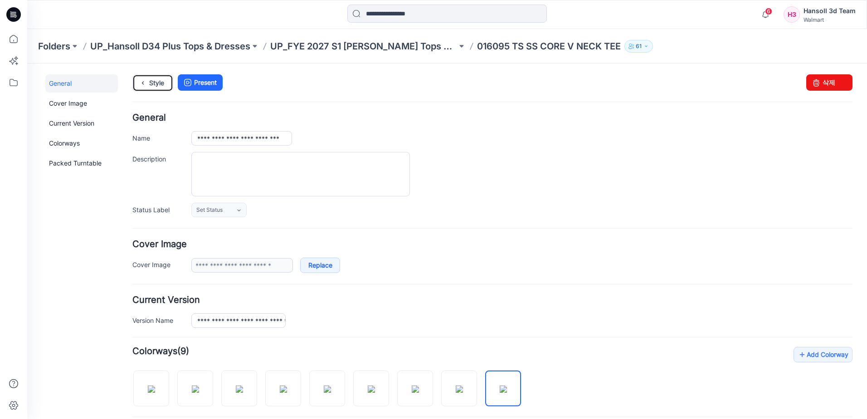
drag, startPoint x: 137, startPoint y: 81, endPoint x: 233, endPoint y: 91, distance: 95.8
click at [138, 82] on icon at bounding box center [142, 83] width 13 height 16
drag, startPoint x: 268, startPoint y: 95, endPoint x: 79, endPoint y: 239, distance: 237.7
click at [269, 97] on div "Style Present Changes Saved 삭제" at bounding box center [492, 93] width 720 height 39
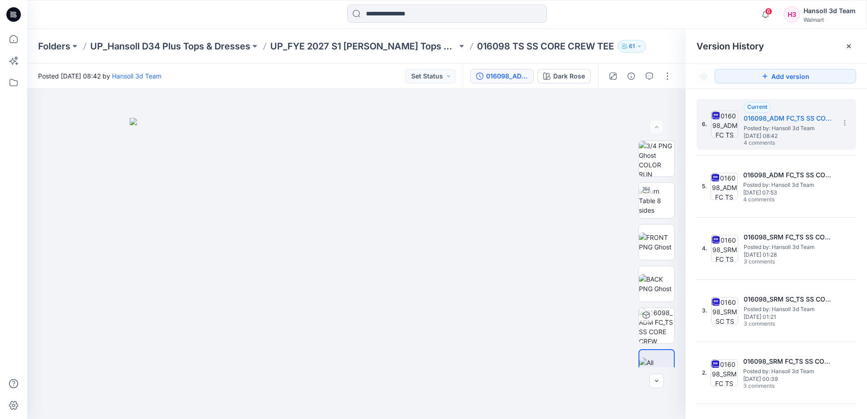
scroll to position [38, 0]
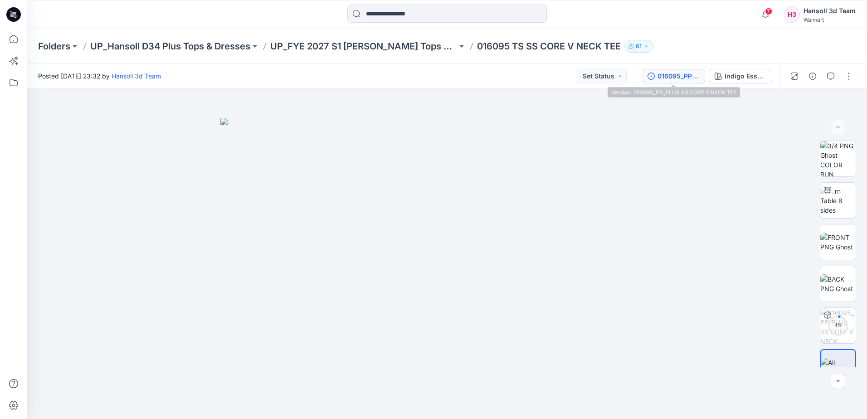
click at [689, 82] on button "016095_PP_PLUS SS CORE V NECK TEE" at bounding box center [672, 76] width 63 height 15
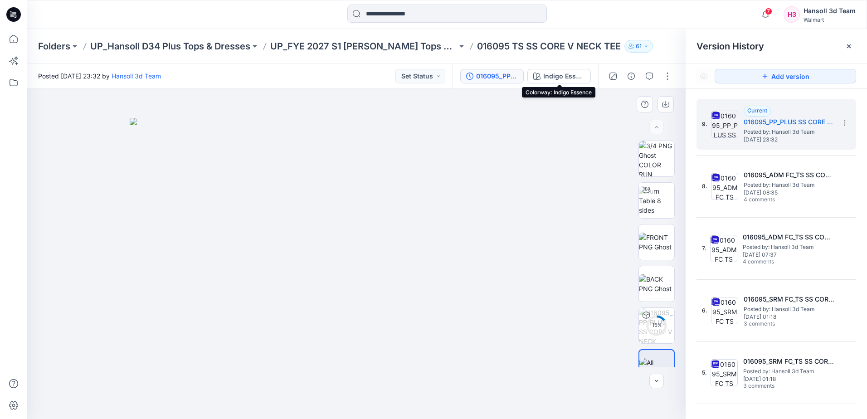
drag, startPoint x: 552, startPoint y: 78, endPoint x: 561, endPoint y: 92, distance: 16.0
click at [552, 79] on div "Indigo Essence" at bounding box center [564, 76] width 42 height 10
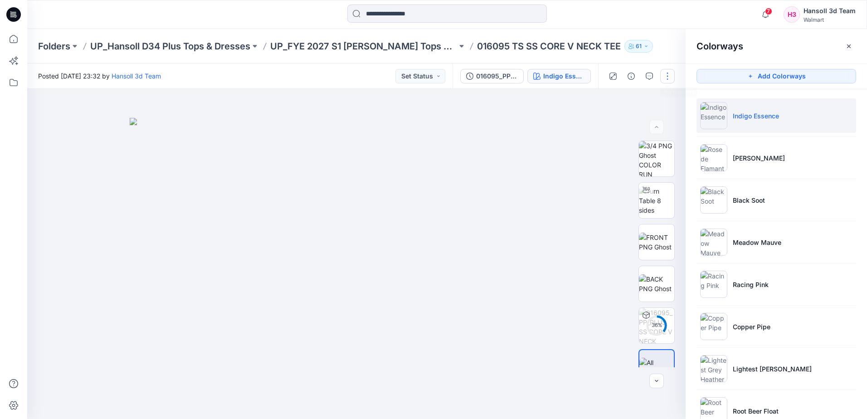
click at [665, 74] on button "button" at bounding box center [667, 76] width 15 height 15
click at [612, 122] on p "Edit" at bounding box center [609, 123] width 11 height 10
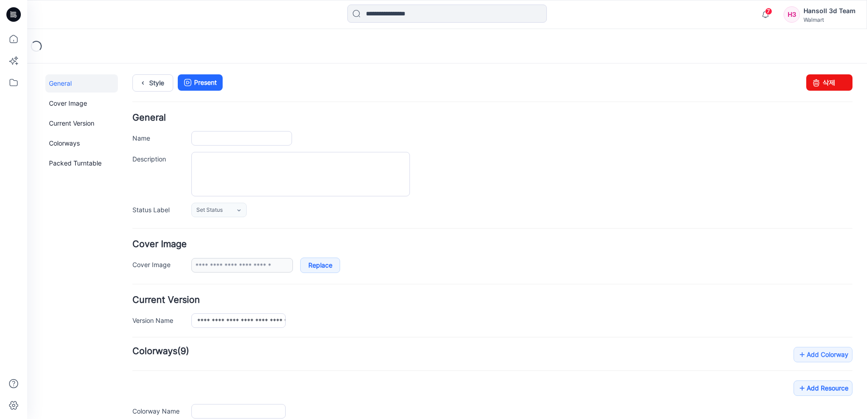
type input "**********"
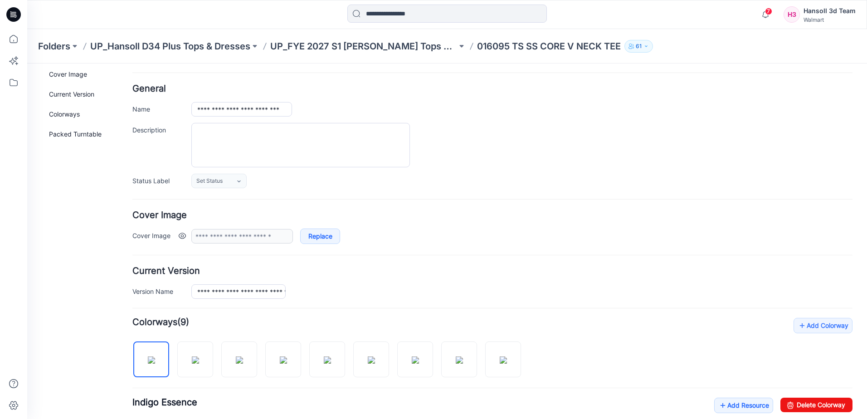
scroll to position [45, 0]
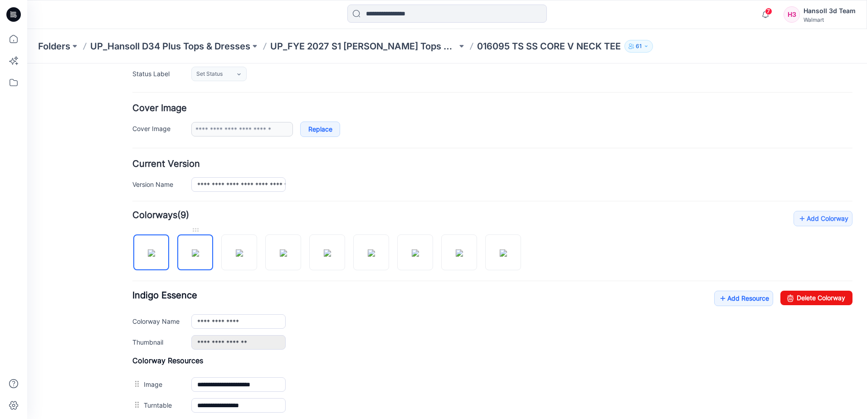
click at [192, 257] on img at bounding box center [195, 252] width 7 height 7
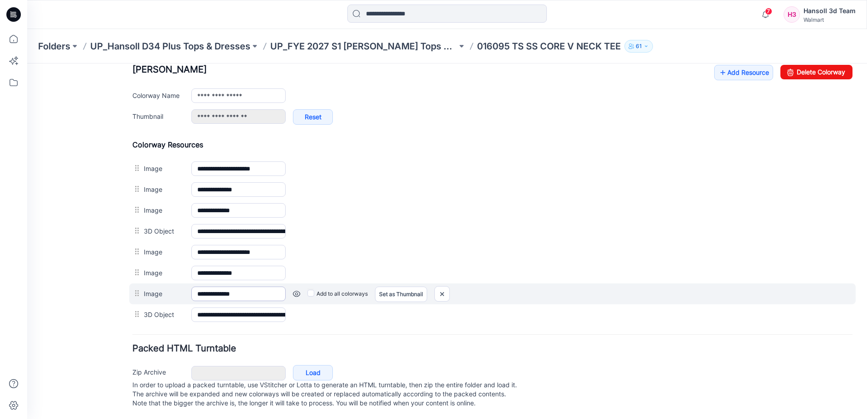
scroll to position [363, 0]
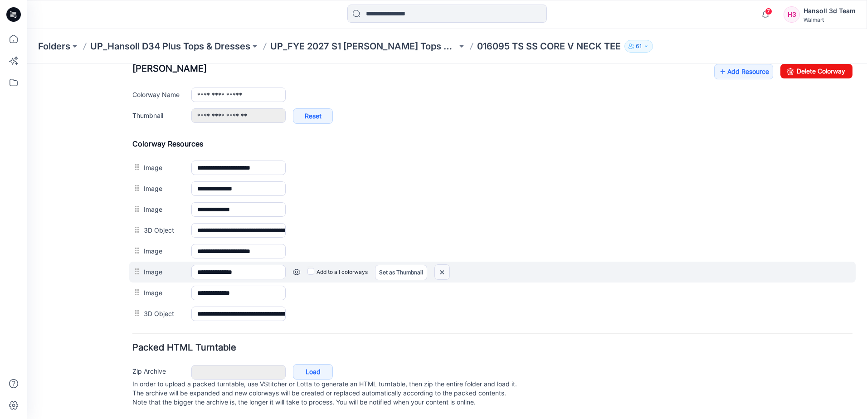
drag, startPoint x: 508, startPoint y: 89, endPoint x: 443, endPoint y: 277, distance: 198.5
click at [27, 63] on img at bounding box center [27, 63] width 0 height 0
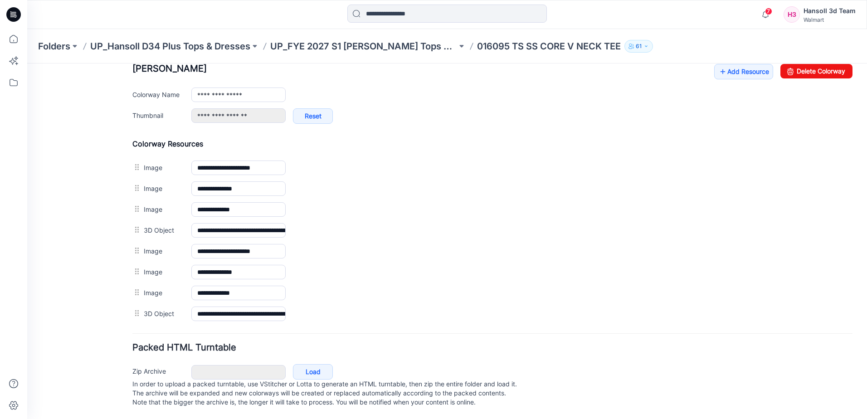
scroll to position [351, 0]
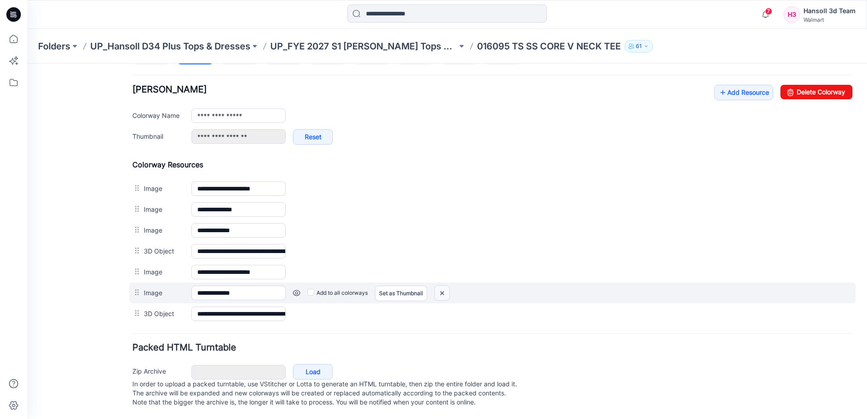
click at [27, 63] on img at bounding box center [27, 63] width 0 height 0
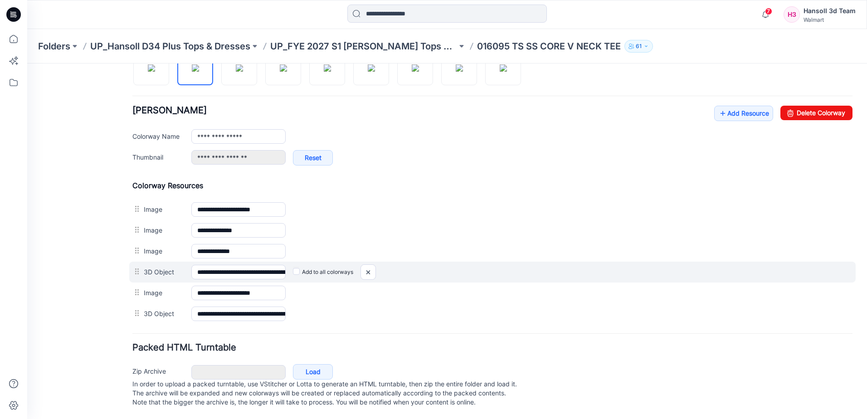
scroll to position [330, 0]
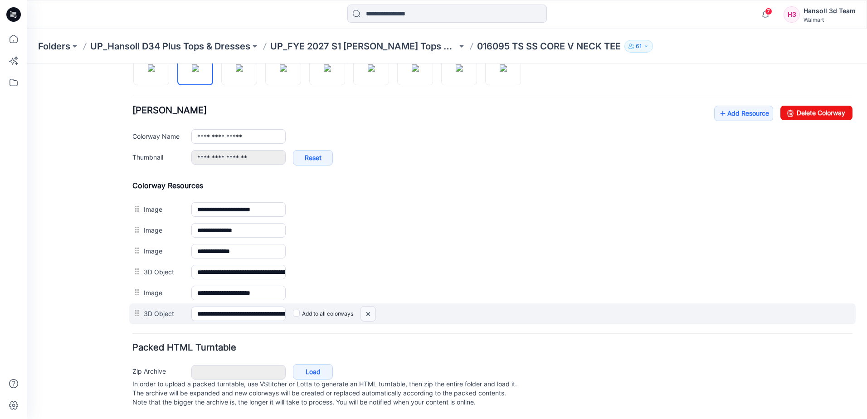
drag, startPoint x: 378, startPoint y: 303, endPoint x: 373, endPoint y: 305, distance: 5.9
click at [27, 63] on div at bounding box center [27, 63] width 0 height 0
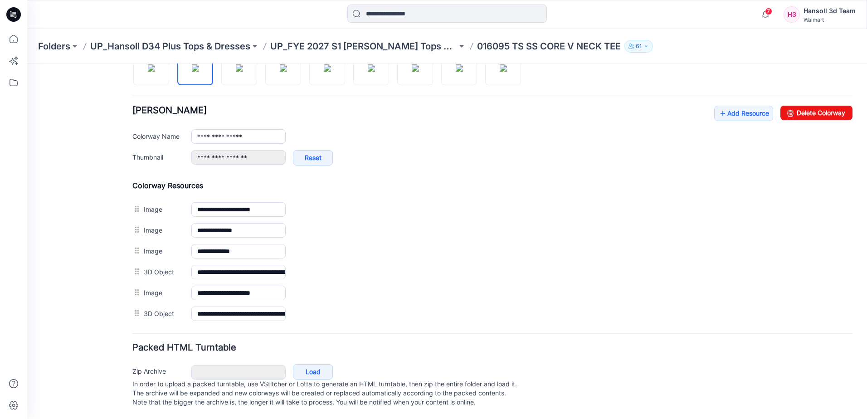
click at [281, 328] on form "**********" at bounding box center [492, 100] width 720 height 617
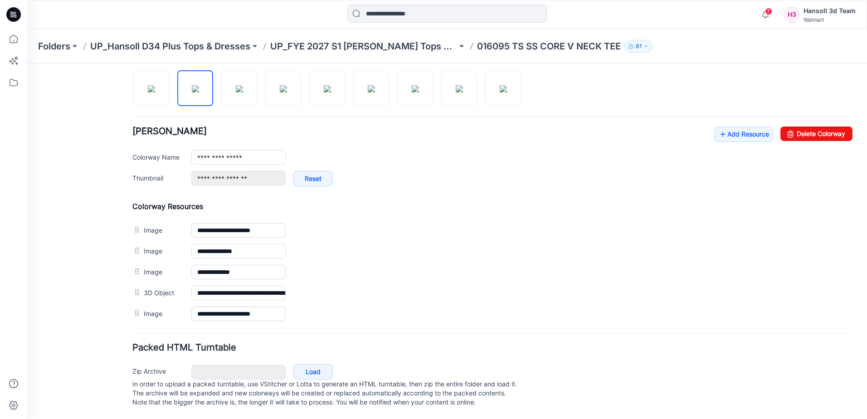
click at [281, 328] on form "**********" at bounding box center [492, 111] width 720 height 596
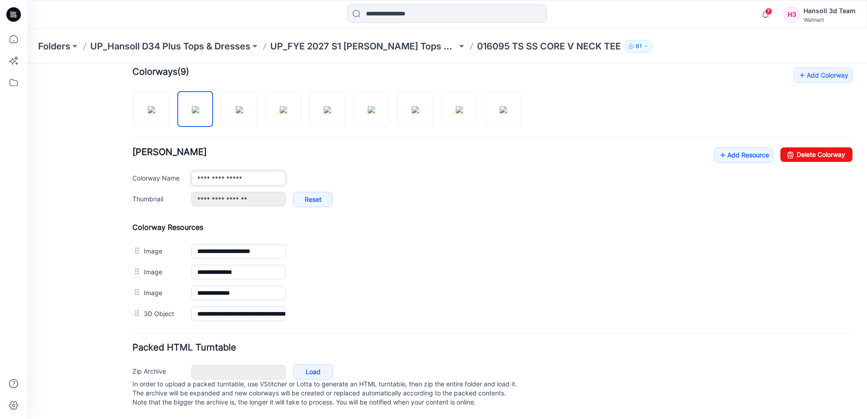
drag, startPoint x: 265, startPoint y: 168, endPoint x: 270, endPoint y: 168, distance: 5.0
click at [270, 171] on input "**********" at bounding box center [238, 178] width 94 height 15
drag, startPoint x: 220, startPoint y: 164, endPoint x: 49, endPoint y: 160, distance: 171.4
click at [49, 160] on div "**********" at bounding box center [441, 101] width 829 height 635
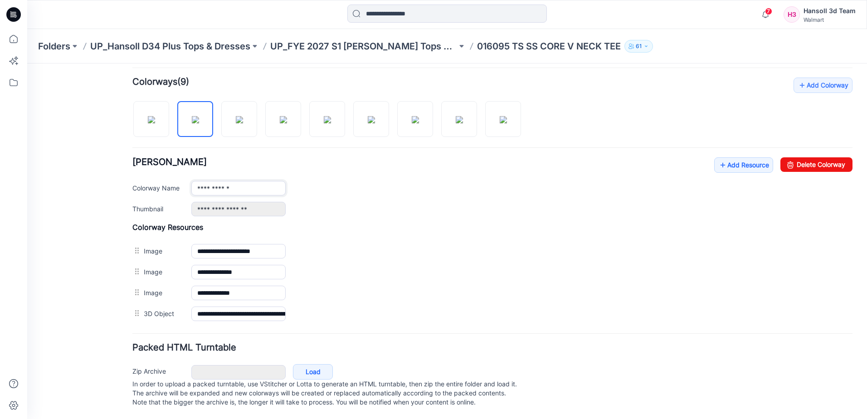
type input "**********"
click at [60, 181] on div "General Cover Image Current Version Colorways Packed Turntable" at bounding box center [81, 112] width 73 height 614
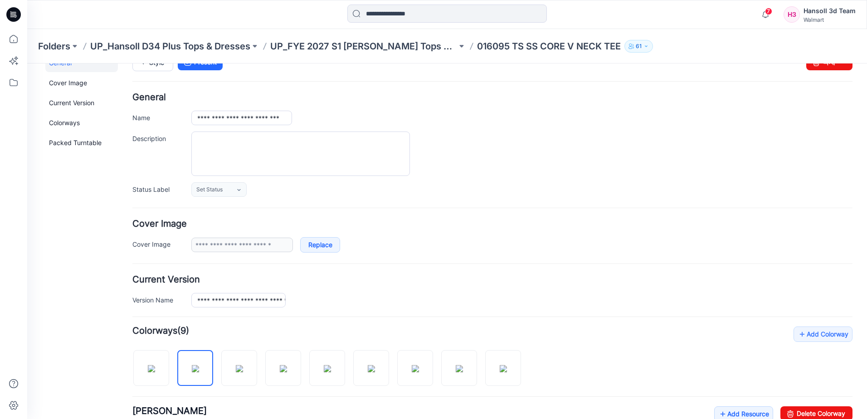
scroll to position [0, 0]
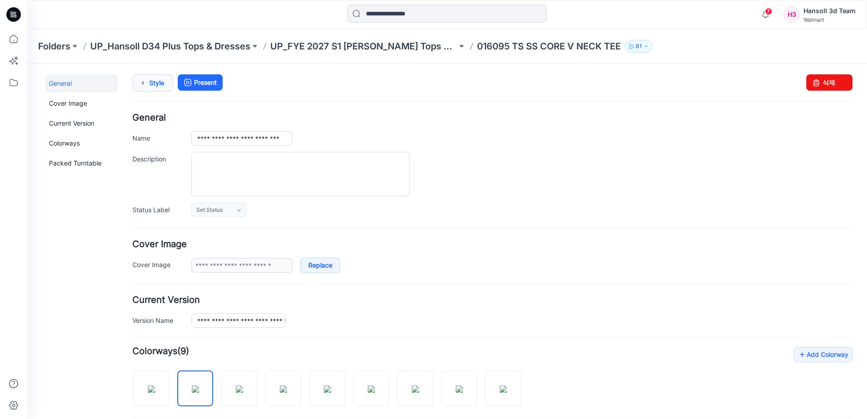
click at [161, 86] on link "Style" at bounding box center [152, 82] width 41 height 17
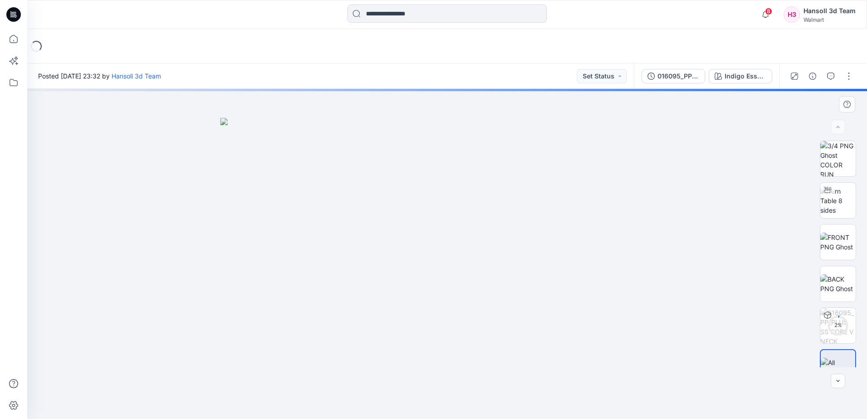
drag, startPoint x: 422, startPoint y: 188, endPoint x: 517, endPoint y: 242, distance: 109.1
click at [422, 188] on img at bounding box center [446, 268] width 453 height 301
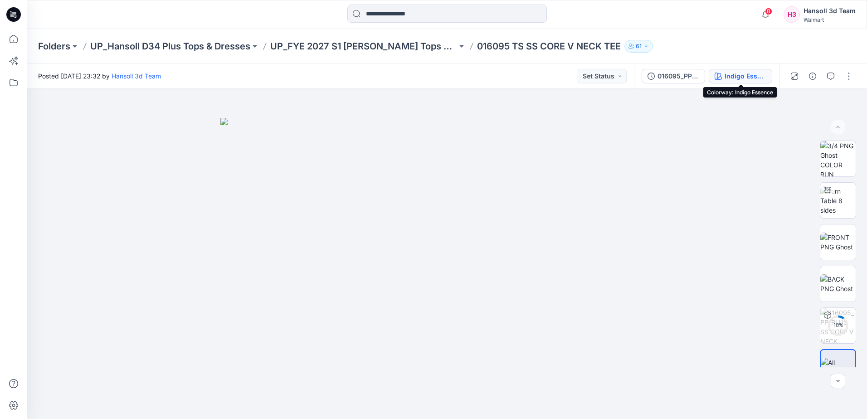
click at [748, 74] on div "Indigo Essence" at bounding box center [745, 76] width 42 height 10
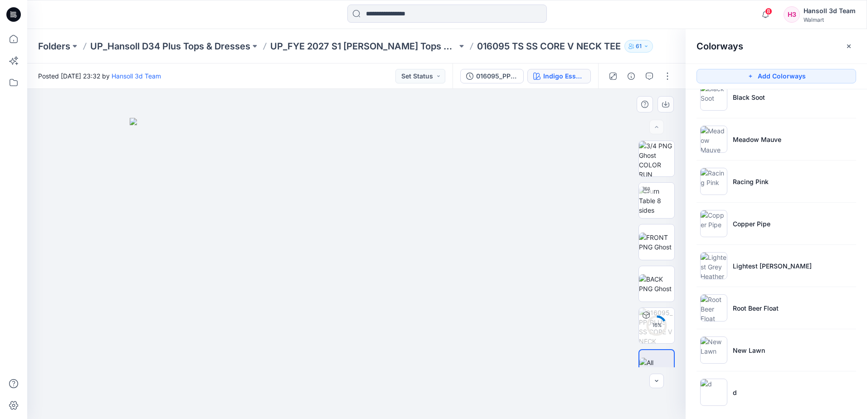
scroll to position [110, 0]
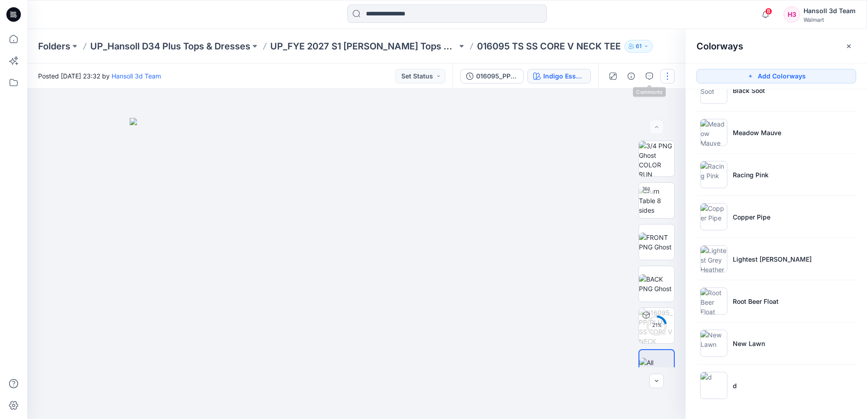
drag, startPoint x: 664, startPoint y: 69, endPoint x: 665, endPoint y: 74, distance: 4.7
click at [665, 71] on button "button" at bounding box center [667, 76] width 15 height 15
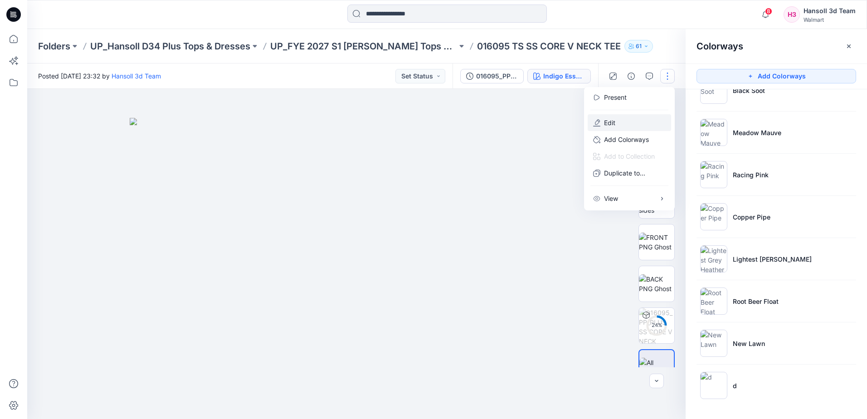
click at [614, 124] on p "Edit" at bounding box center [609, 123] width 11 height 10
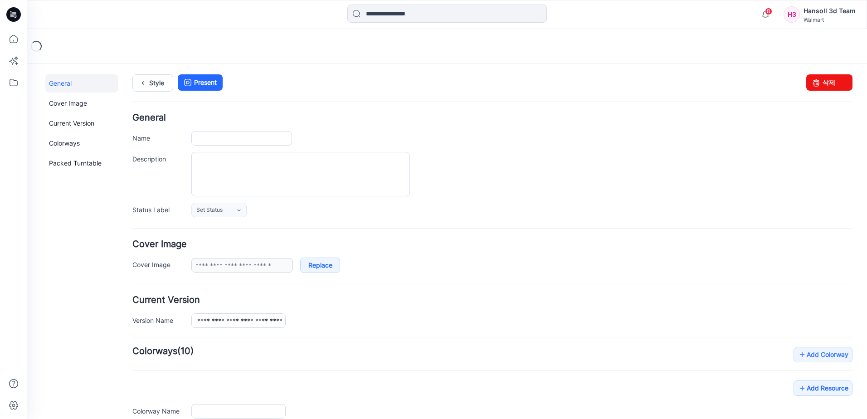
type input "**********"
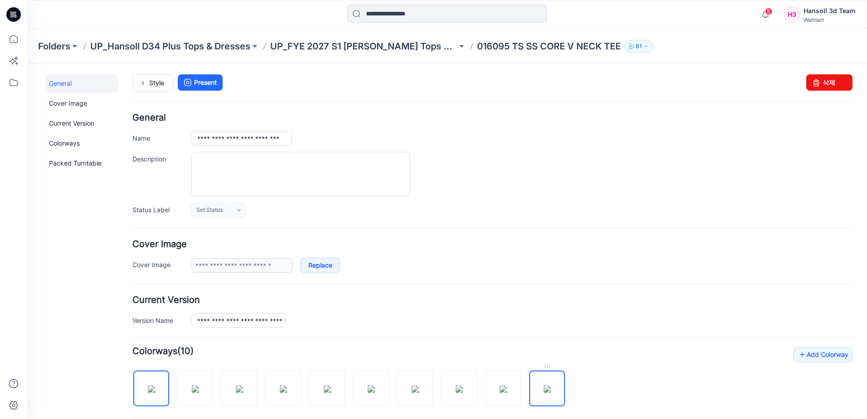
click at [545, 388] on img at bounding box center [546, 388] width 7 height 7
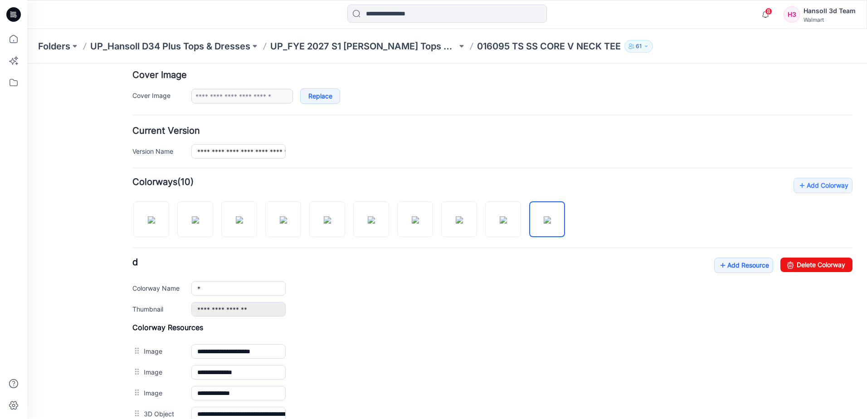
scroll to position [181, 0]
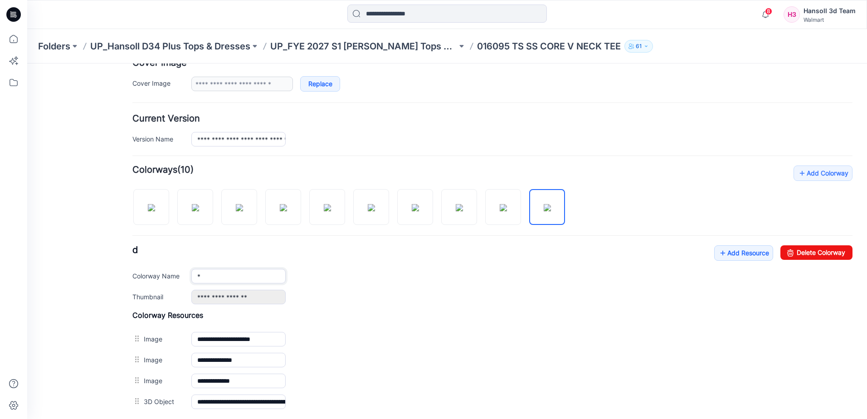
drag, startPoint x: 153, startPoint y: 277, endPoint x: 143, endPoint y: 277, distance: 10.4
click at [143, 277] on div "Colorway Name *" at bounding box center [492, 276] width 720 height 15
paste input "**********"
type input "**********"
click at [410, 288] on div "**********" at bounding box center [492, 274] width 720 height 59
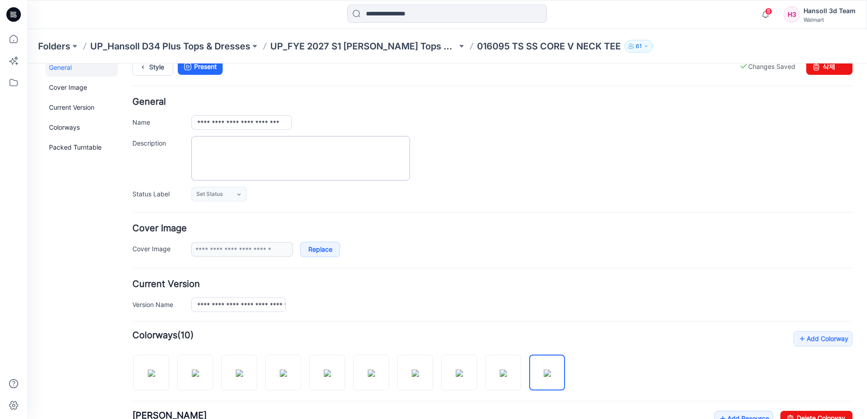
scroll to position [0, 0]
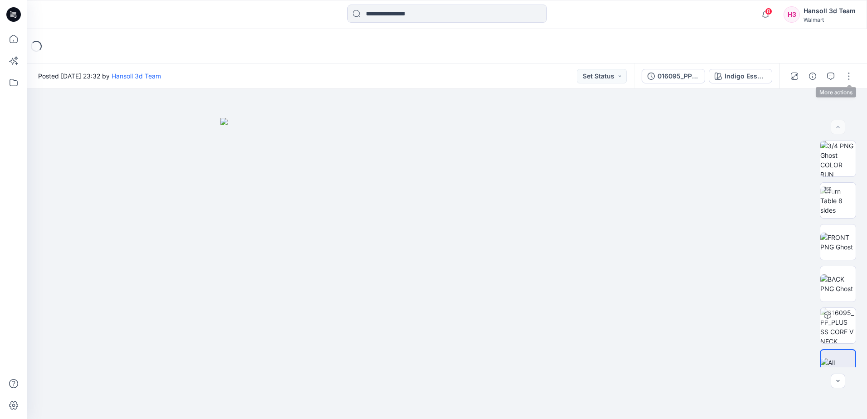
drag, startPoint x: 848, startPoint y: 77, endPoint x: 835, endPoint y: 87, distance: 16.5
click at [848, 77] on button "button" at bounding box center [848, 76] width 15 height 15
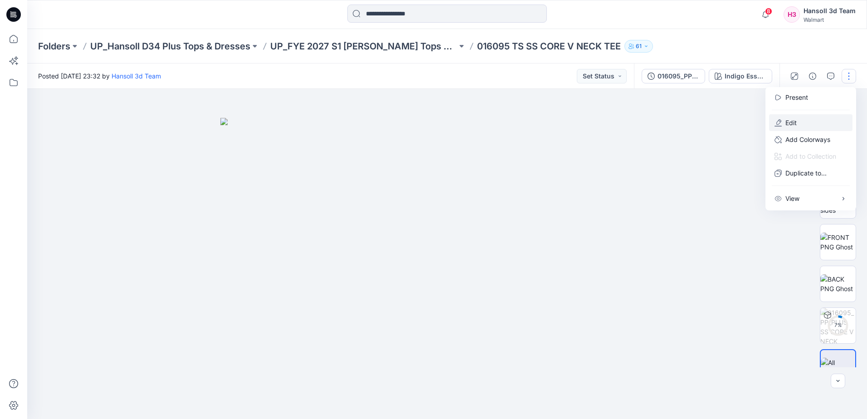
click at [796, 126] on p "Edit" at bounding box center [790, 123] width 11 height 10
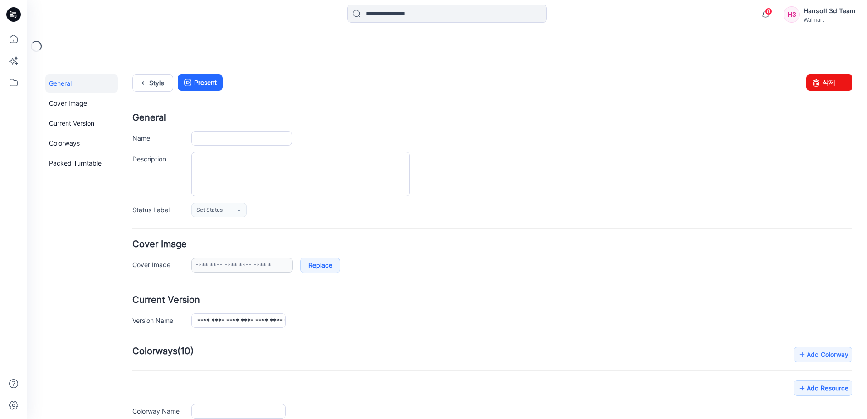
type input "**********"
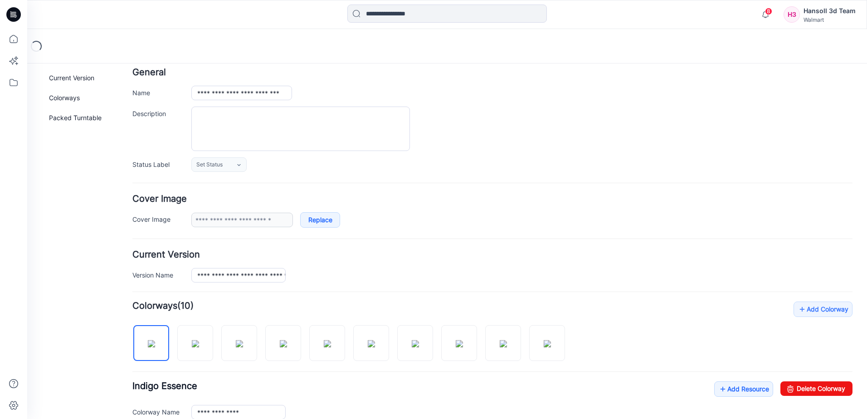
click at [74, 284] on div "General Cover Image Current Version Colorways Packed Turntable" at bounding box center [81, 346] width 73 height 635
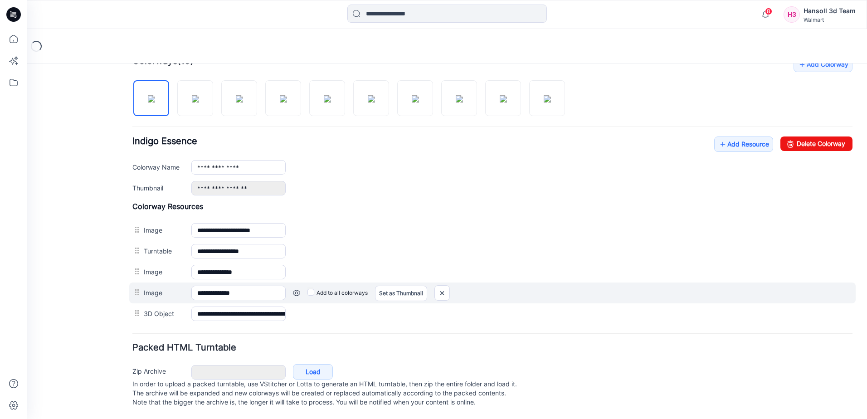
scroll to position [299, 0]
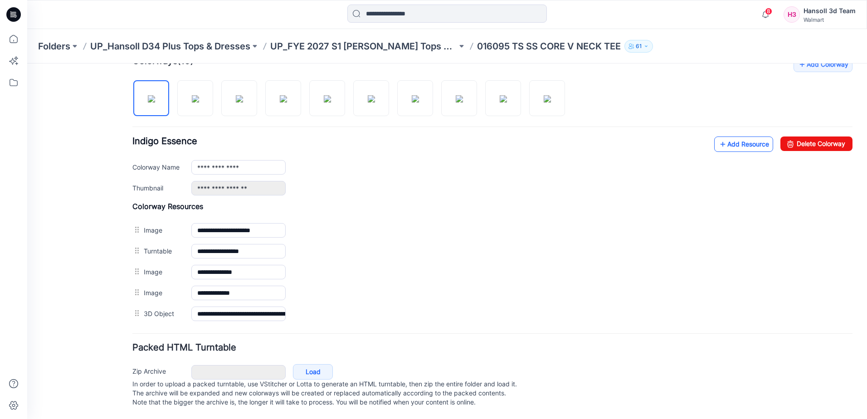
click at [726, 136] on link "Add Resource" at bounding box center [743, 143] width 59 height 15
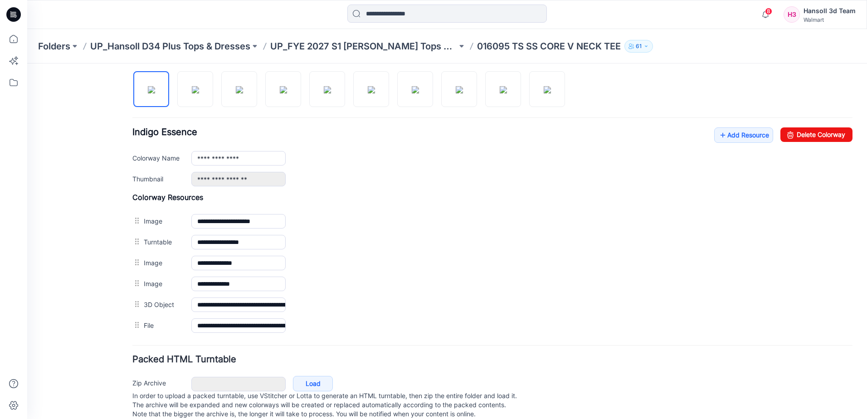
click at [343, 358] on h4 "Packed HTML Turntable" at bounding box center [492, 359] width 720 height 9
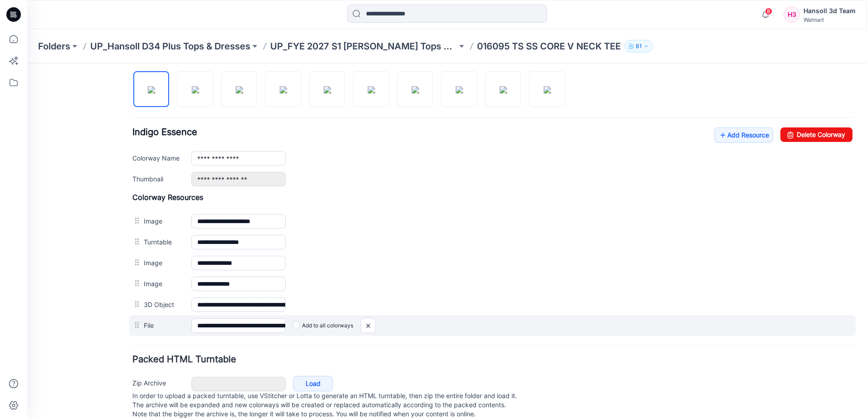
click at [27, 63] on label "Add to all colorways" at bounding box center [27, 63] width 0 height 0
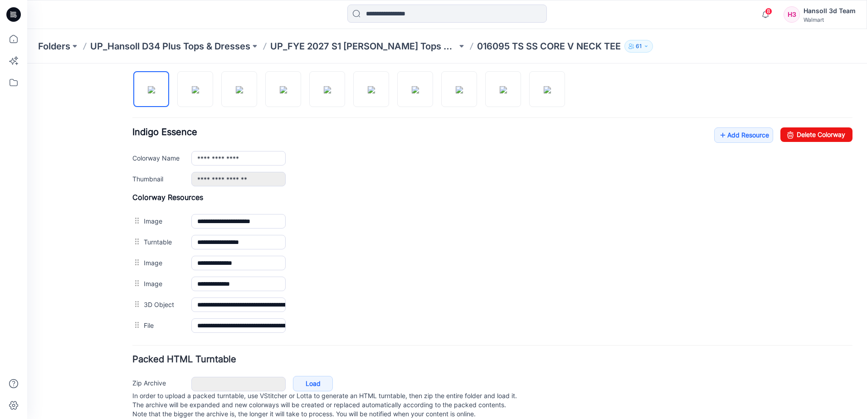
drag, startPoint x: 402, startPoint y: 349, endPoint x: 429, endPoint y: 343, distance: 28.0
click at [404, 349] on form "**********" at bounding box center [492, 117] width 720 height 607
click at [740, 138] on link "Add Resource" at bounding box center [743, 134] width 59 height 15
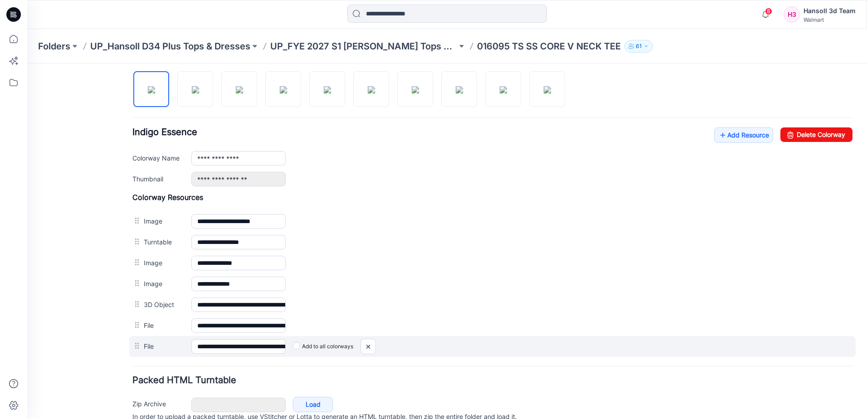
click at [27, 63] on label "Add to all colorways" at bounding box center [27, 63] width 0 height 0
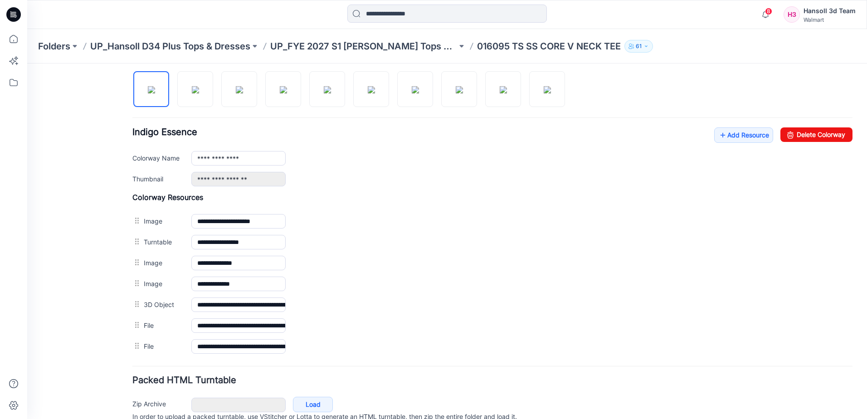
drag, startPoint x: 79, startPoint y: 162, endPoint x: 71, endPoint y: 93, distance: 69.3
click at [78, 159] on div "General Cover Image Current Version Colorways Packed Turntable" at bounding box center [81, 113] width 73 height 676
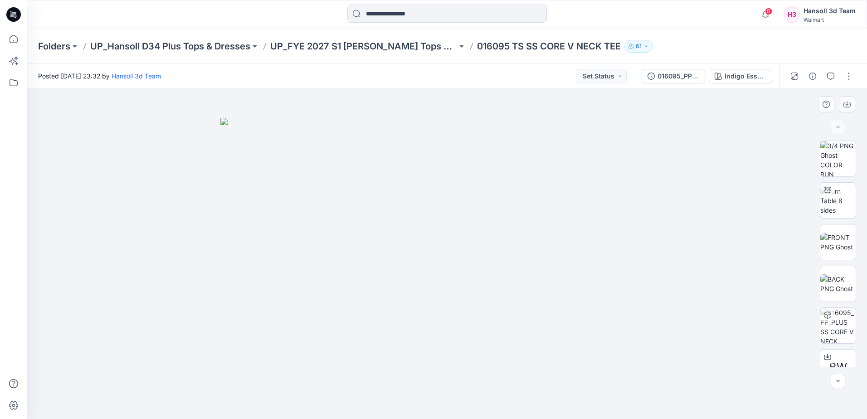
click at [173, 398] on div at bounding box center [446, 254] width 839 height 330
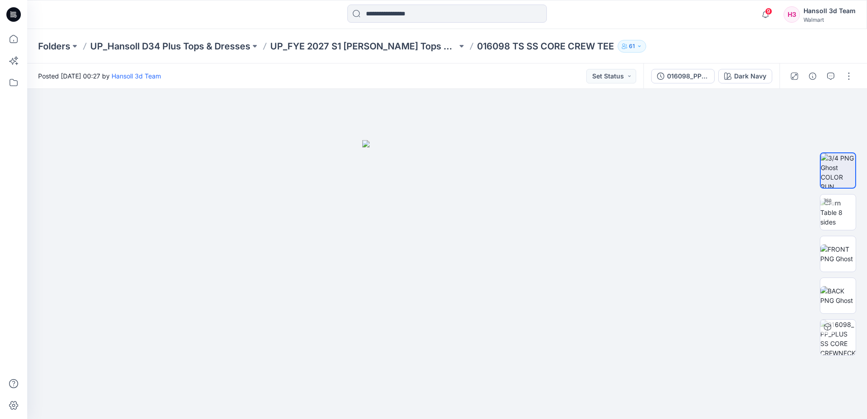
drag, startPoint x: 845, startPoint y: 73, endPoint x: 829, endPoint y: 86, distance: 20.9
click at [845, 73] on button "button" at bounding box center [848, 76] width 15 height 15
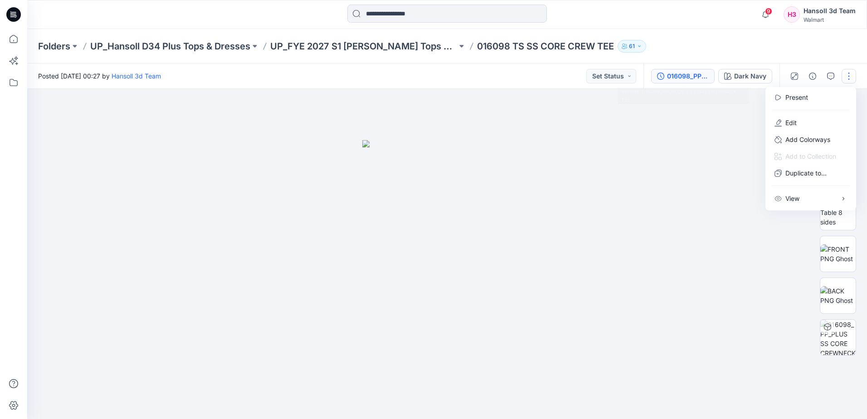
click at [682, 81] on button "016098_PP_PLUS SS CORE CREWNECK TEE" at bounding box center [682, 76] width 63 height 15
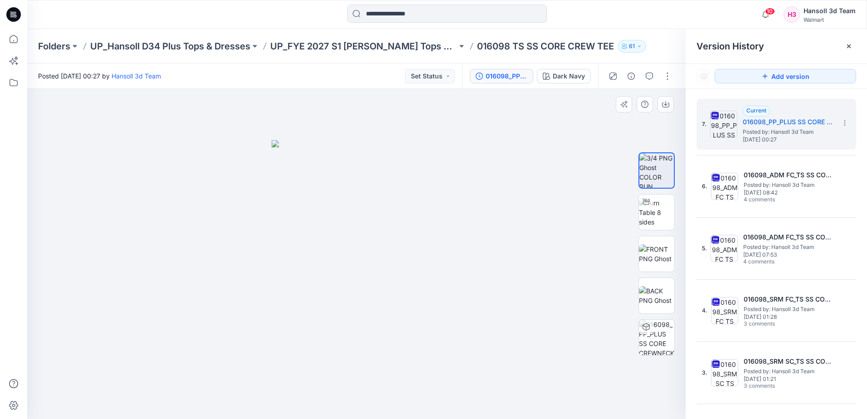
drag, startPoint x: 470, startPoint y: 391, endPoint x: 354, endPoint y: 417, distance: 119.9
click at [466, 392] on div at bounding box center [356, 254] width 658 height 330
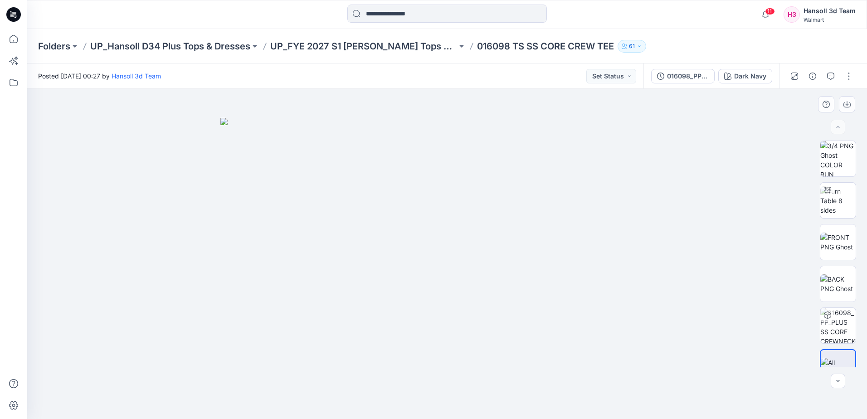
click at [284, 363] on img at bounding box center [446, 268] width 453 height 301
drag, startPoint x: 849, startPoint y: 76, endPoint x: 845, endPoint y: 79, distance: 5.5
click at [849, 76] on button "button" at bounding box center [848, 76] width 15 height 15
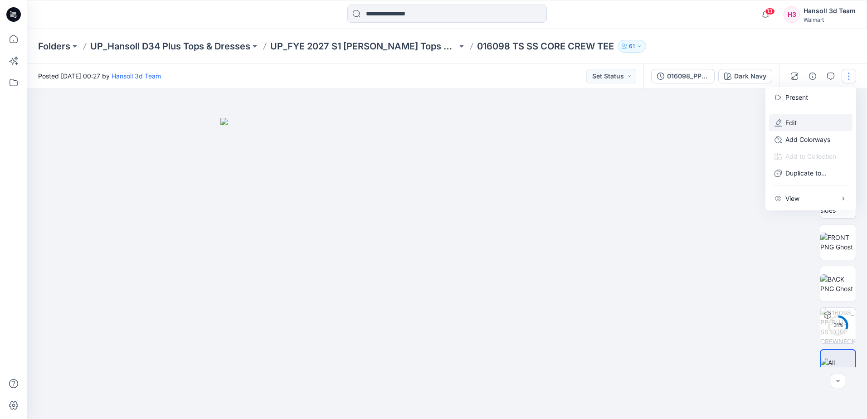
click at [802, 128] on button "Edit" at bounding box center [810, 122] width 83 height 17
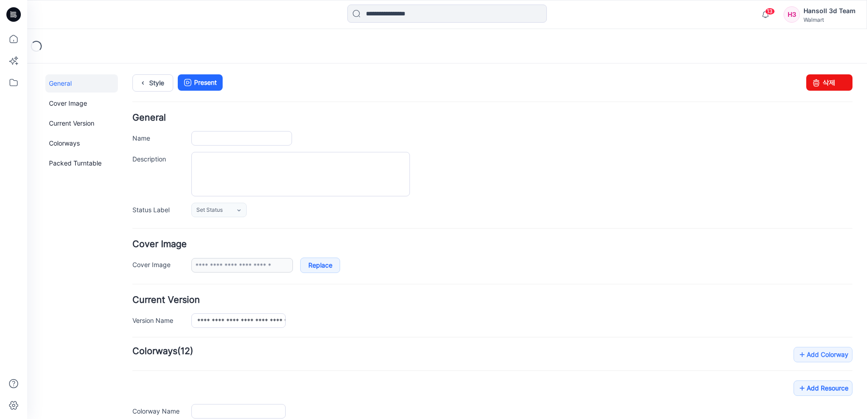
type input "**********"
type input "*********"
type input "**********"
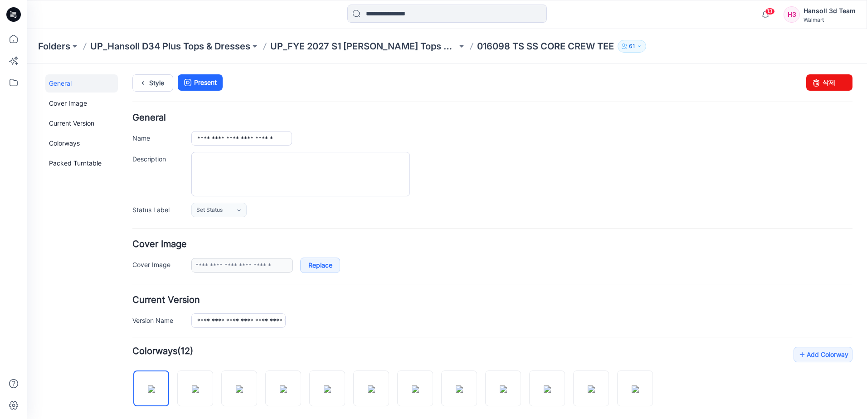
drag, startPoint x: 521, startPoint y: 234, endPoint x: 513, endPoint y: 235, distance: 8.3
click at [519, 234] on form "**********" at bounding box center [492, 406] width 720 height 587
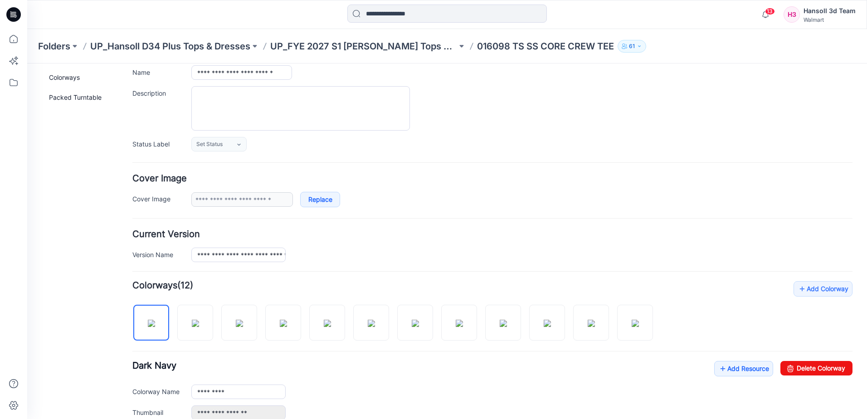
scroll to position [91, 0]
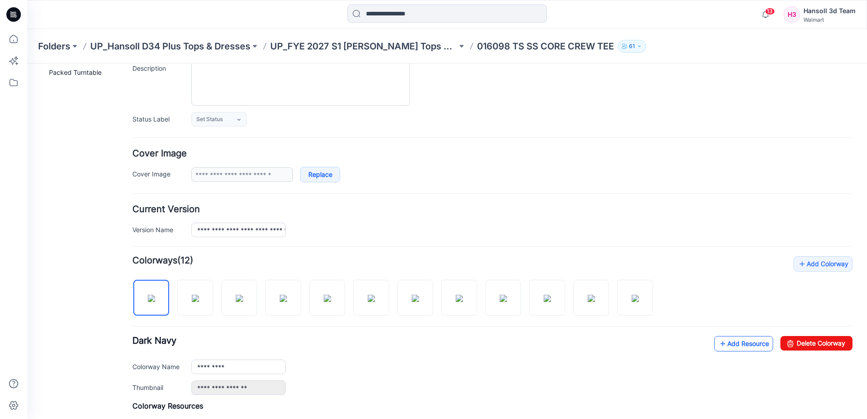
click at [741, 343] on link "Add Resource" at bounding box center [743, 343] width 59 height 15
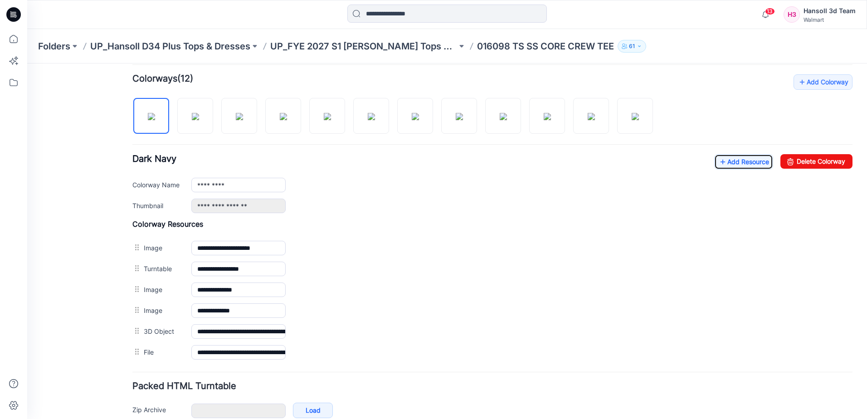
scroll to position [320, 0]
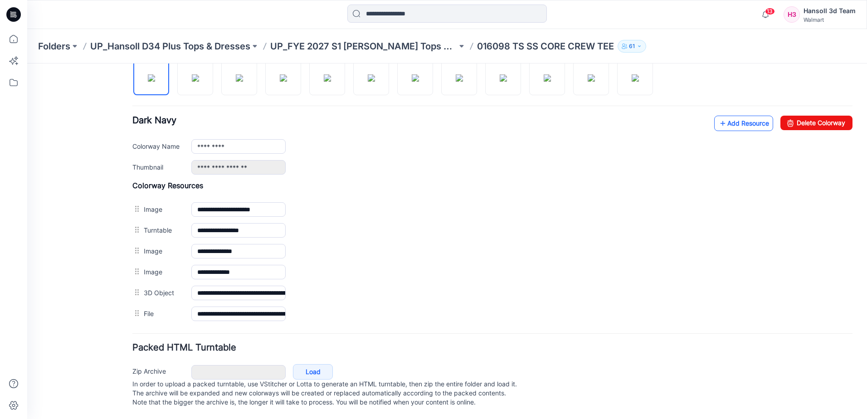
click at [742, 116] on link "Add Resource" at bounding box center [743, 123] width 59 height 15
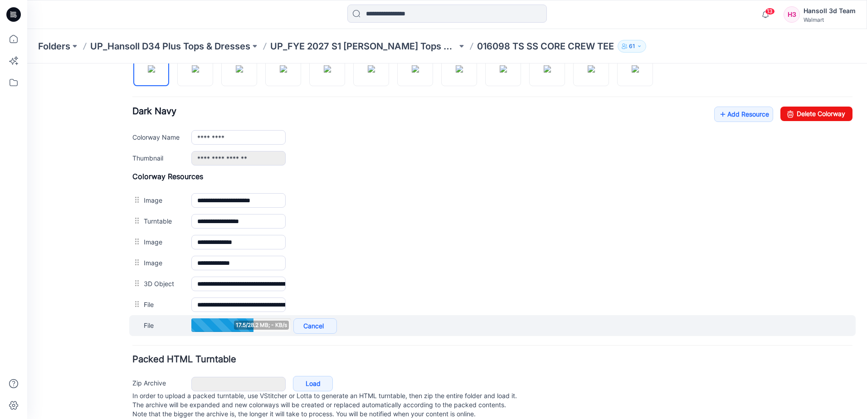
click at [503, 326] on div "File 17.5/28.2 MB; - KB/s Cancel Add to all colorways" at bounding box center [492, 325] width 726 height 21
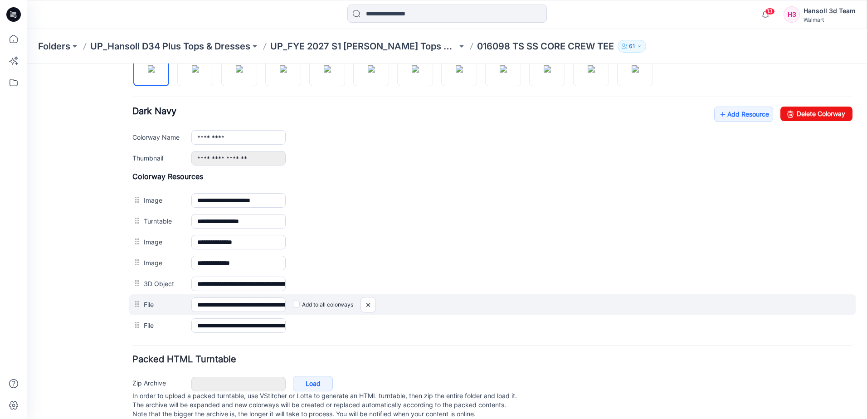
click at [27, 63] on div "Add to all colorways" at bounding box center [27, 63] width 0 height 0
click at [27, 63] on label "Add to all colorways" at bounding box center [27, 63] width 0 height 0
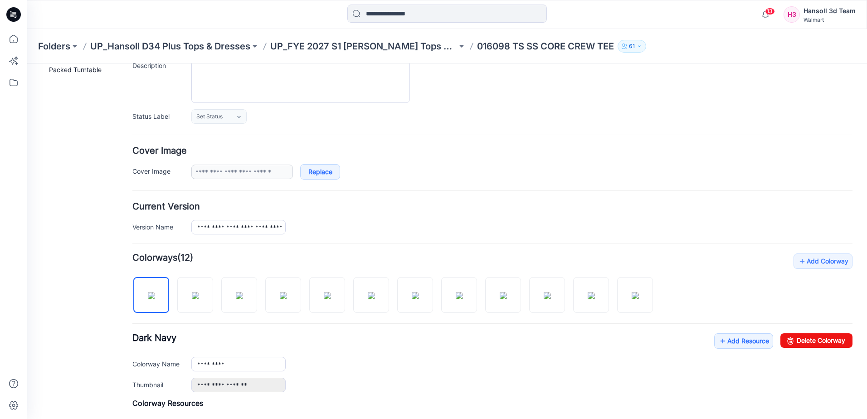
scroll to position [0, 0]
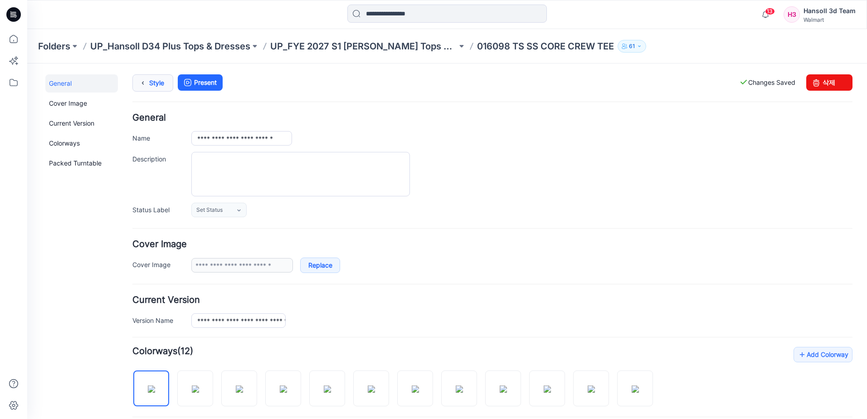
drag, startPoint x: 145, startPoint y: 80, endPoint x: 114, endPoint y: 163, distance: 88.2
click at [146, 80] on icon at bounding box center [142, 83] width 13 height 16
